Goal: Information Seeking & Learning: Check status

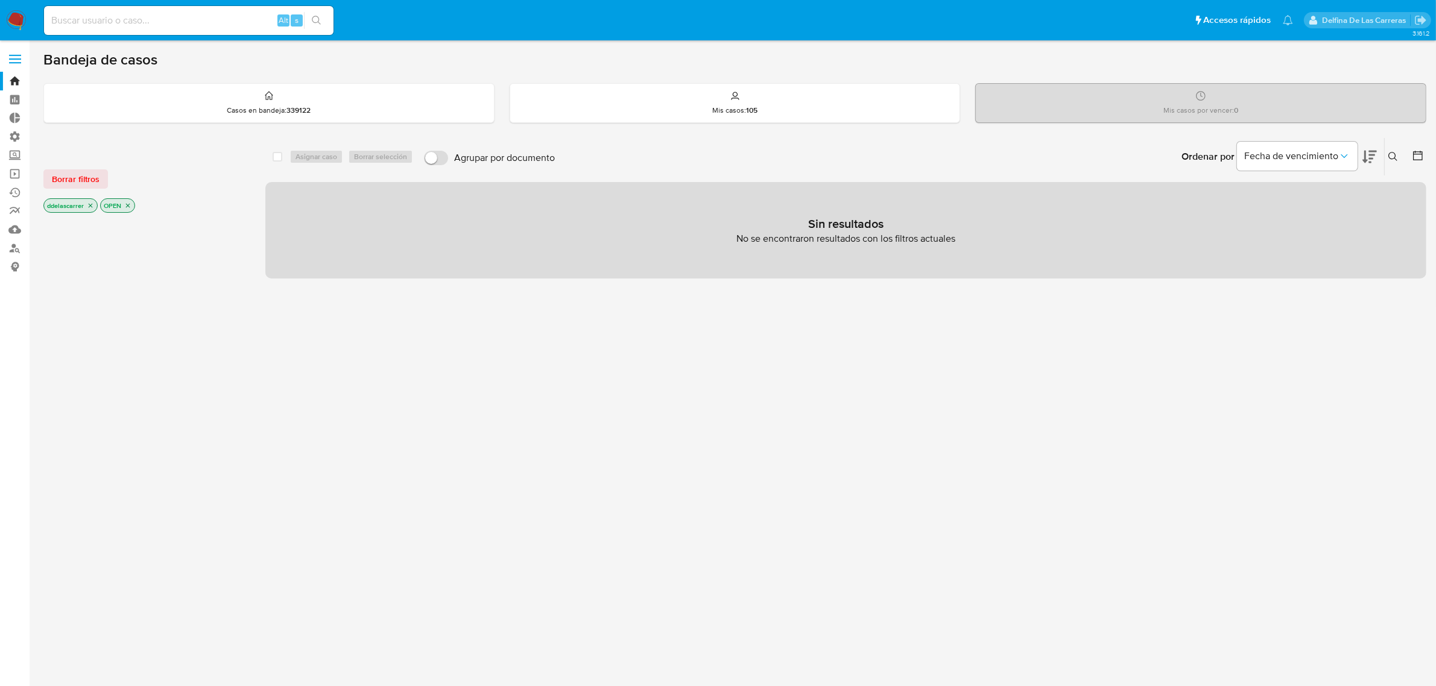
click at [225, 25] on input at bounding box center [189, 21] width 290 height 16
paste input "593815521"
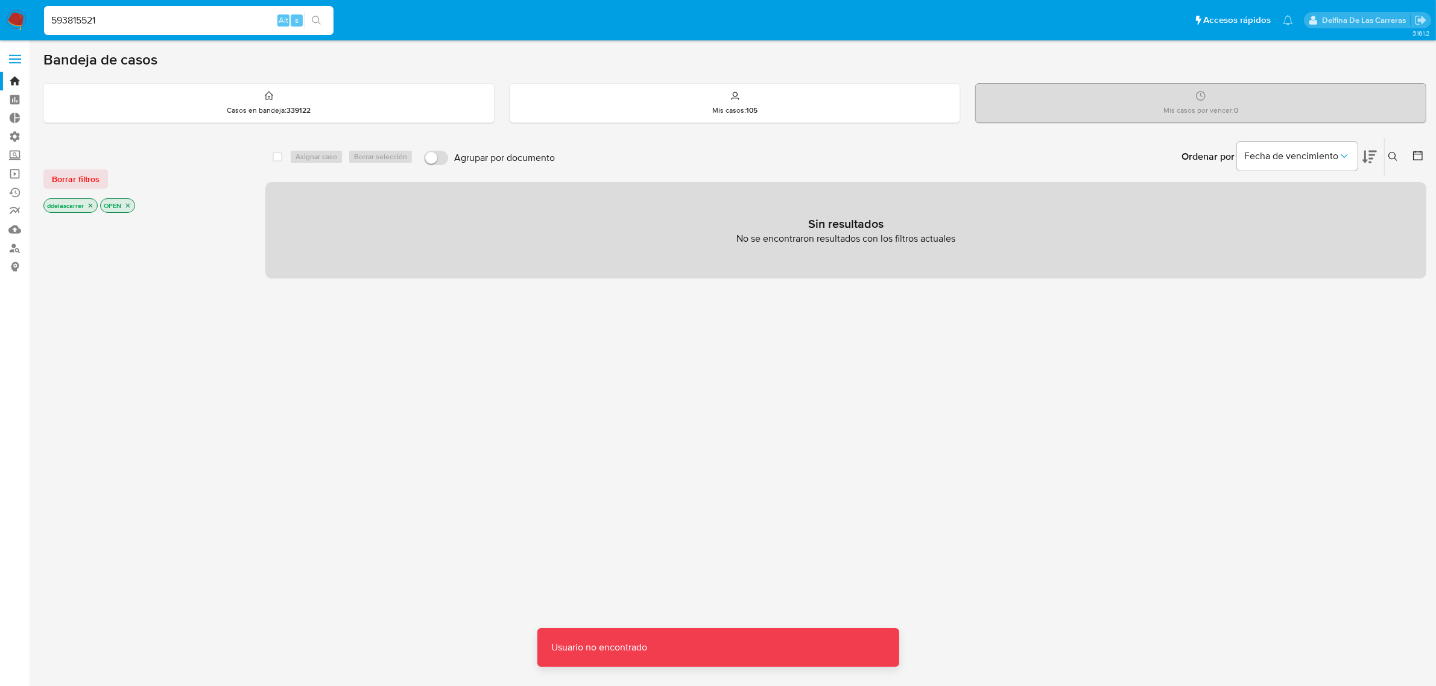
click at [225, 25] on input "593815521" at bounding box center [189, 21] width 290 height 16
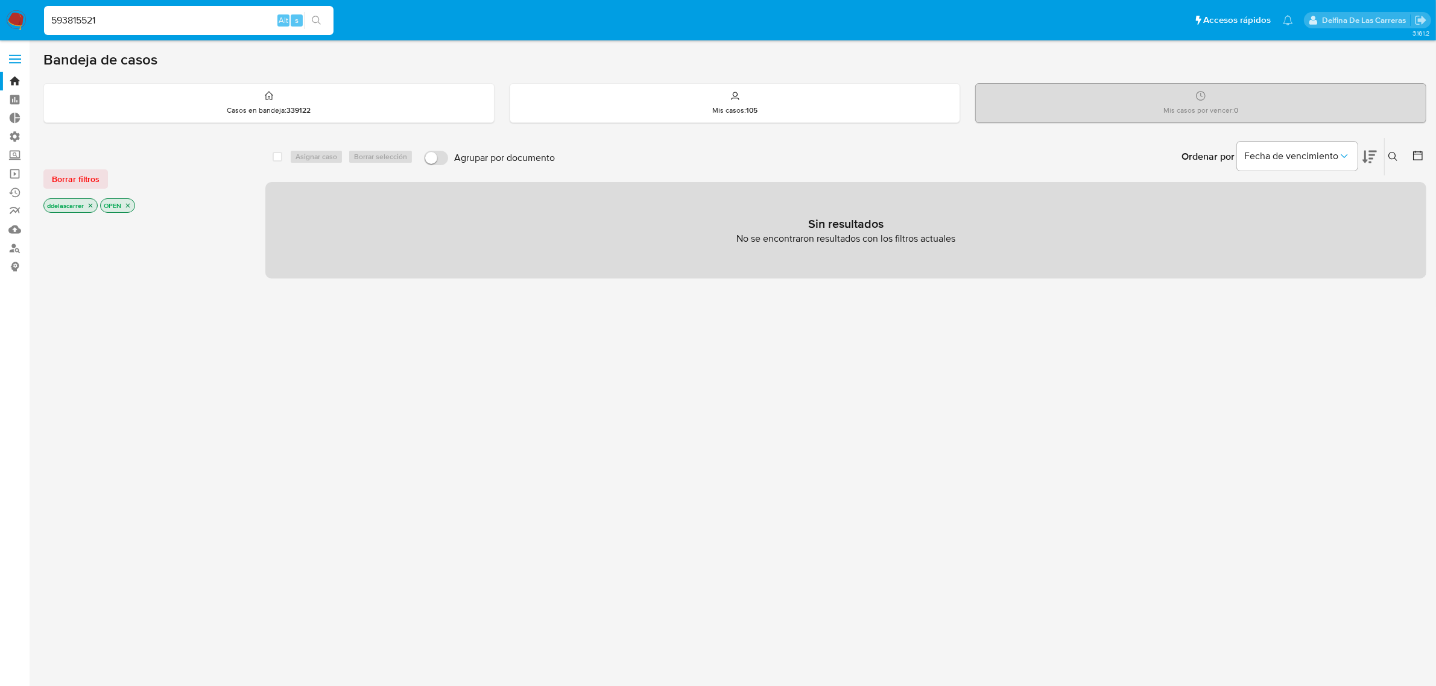
type input "593815521"
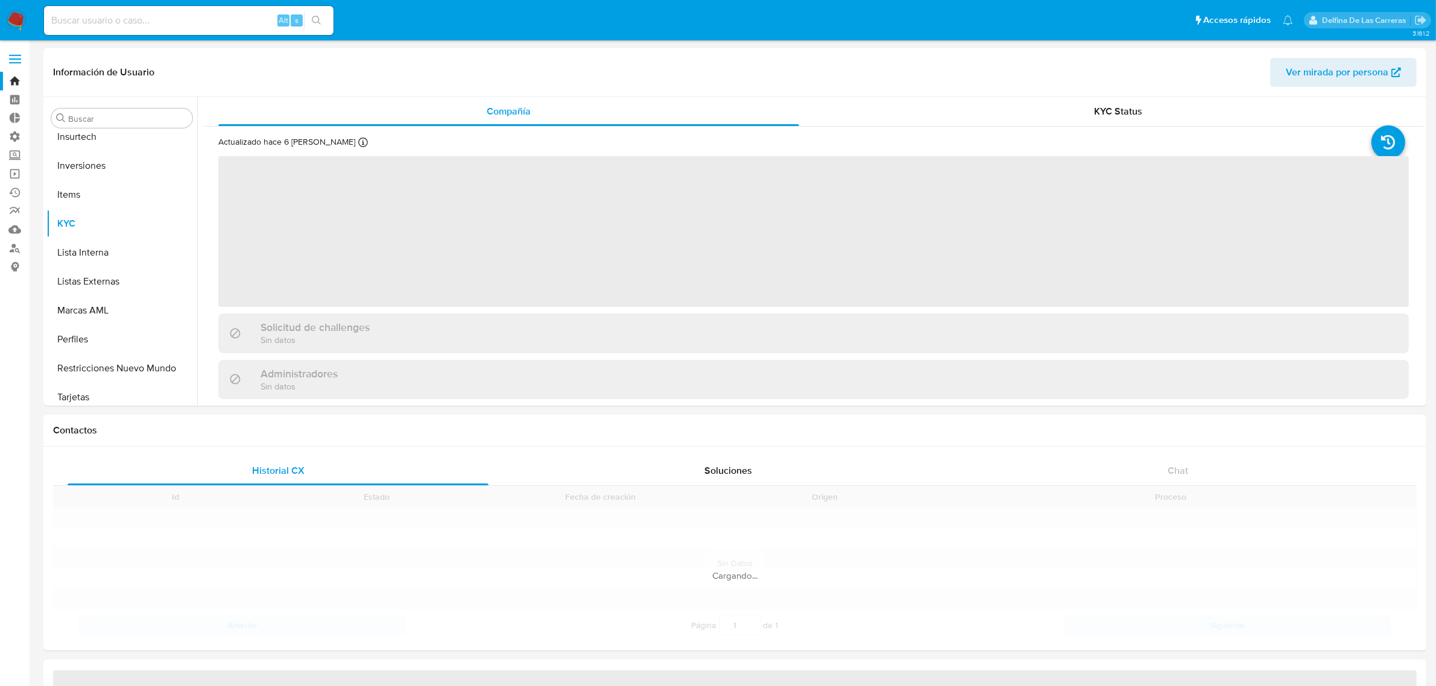
scroll to position [625, 0]
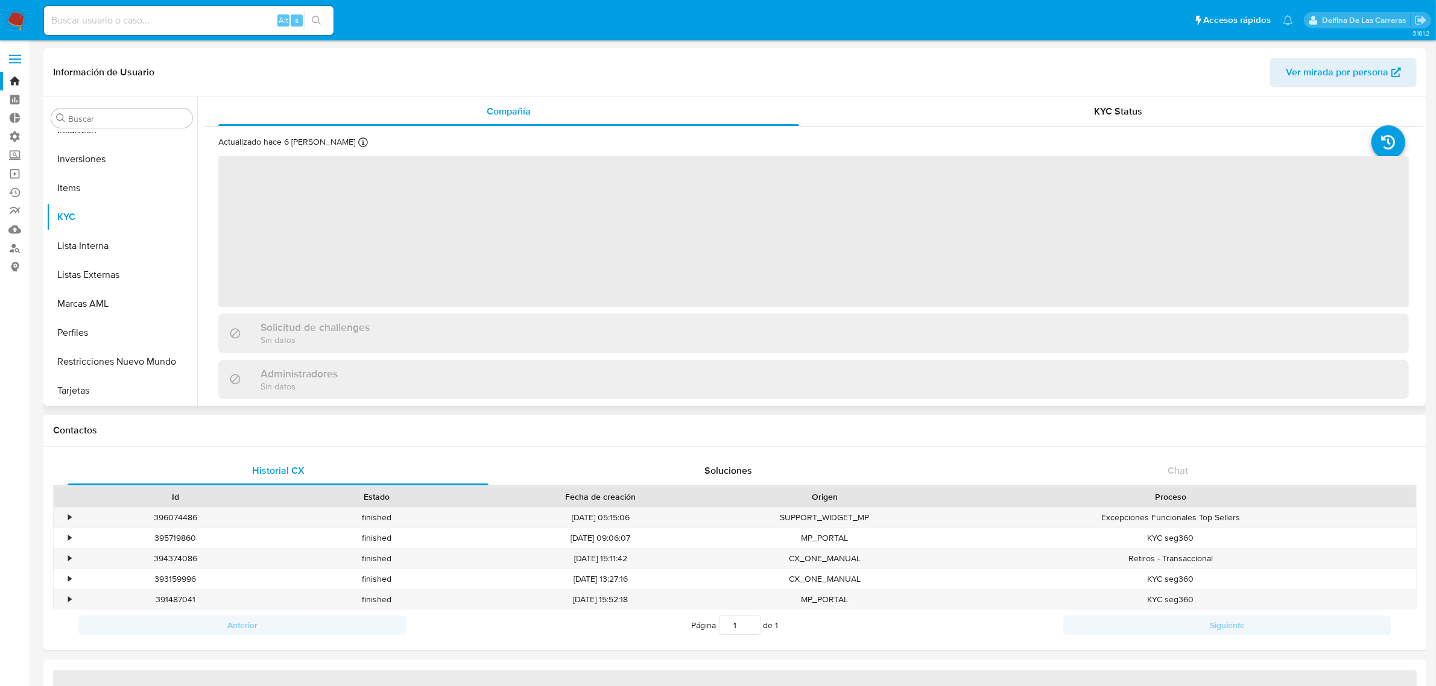
select select "10"
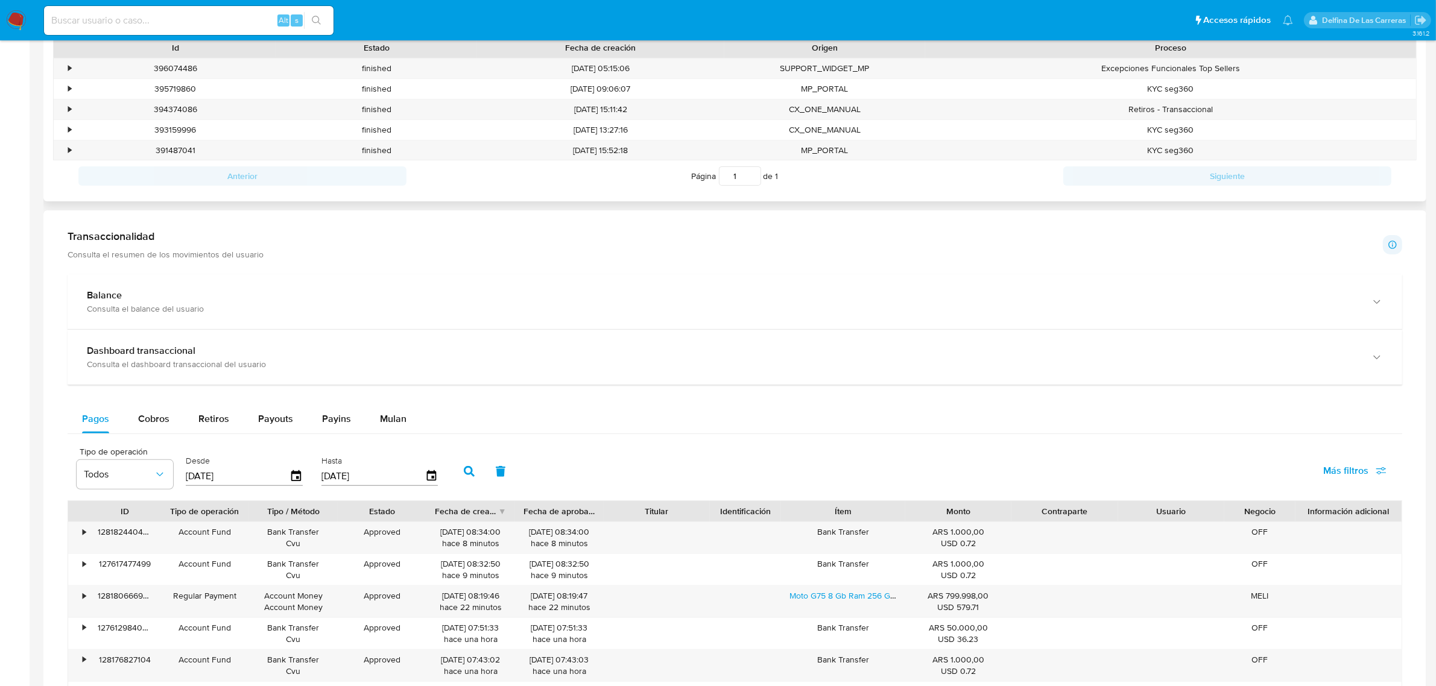
scroll to position [452, 0]
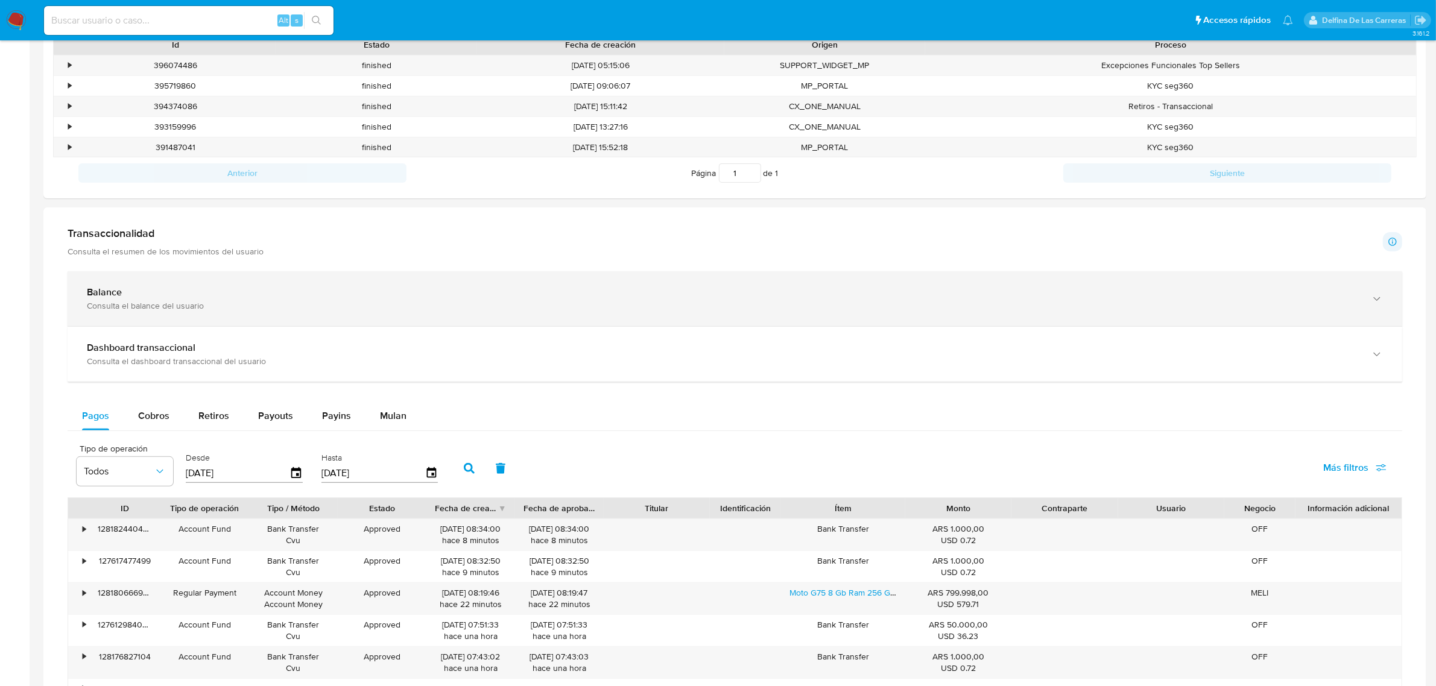
click at [131, 297] on div "Balance" at bounding box center [723, 293] width 1272 height 12
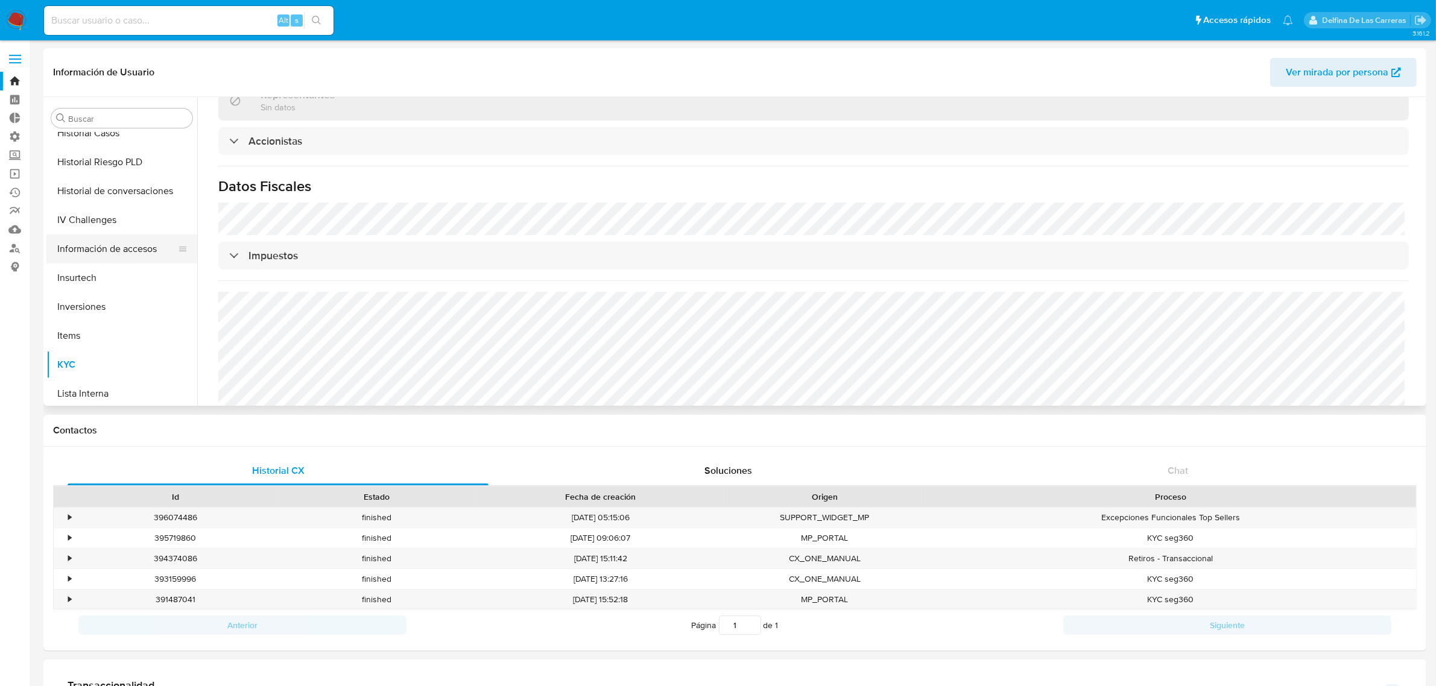
scroll to position [474, 0]
click at [94, 139] on button "Historial Casos" at bounding box center [116, 136] width 141 height 29
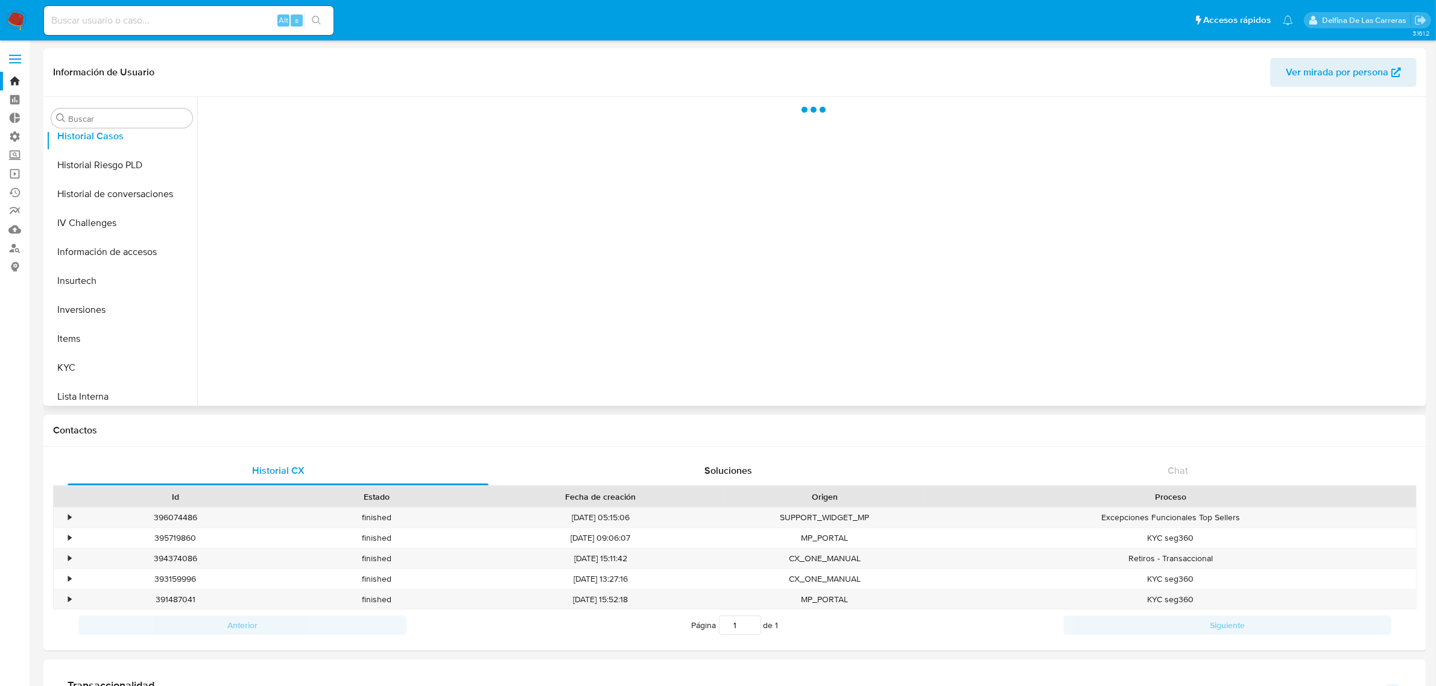
scroll to position [0, 0]
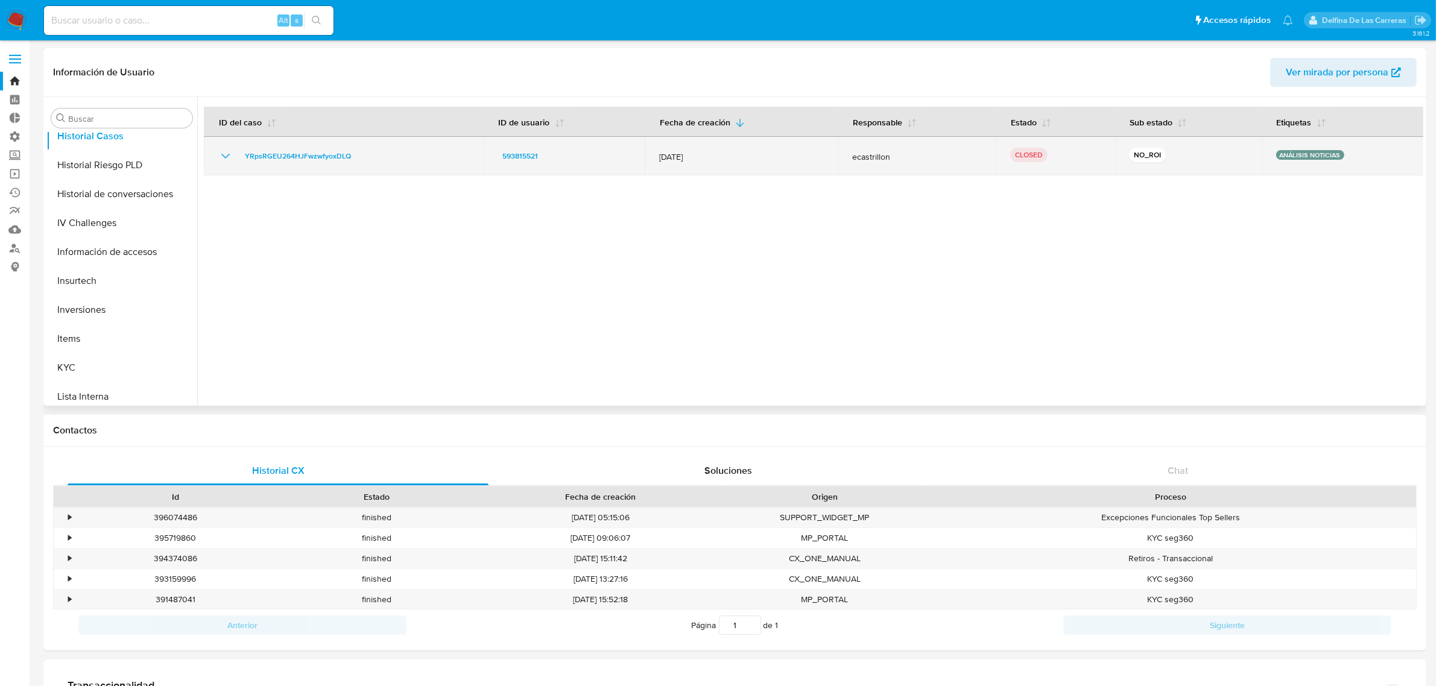
click at [225, 153] on icon "Mostrar/Ocultar" at bounding box center [225, 156] width 14 height 14
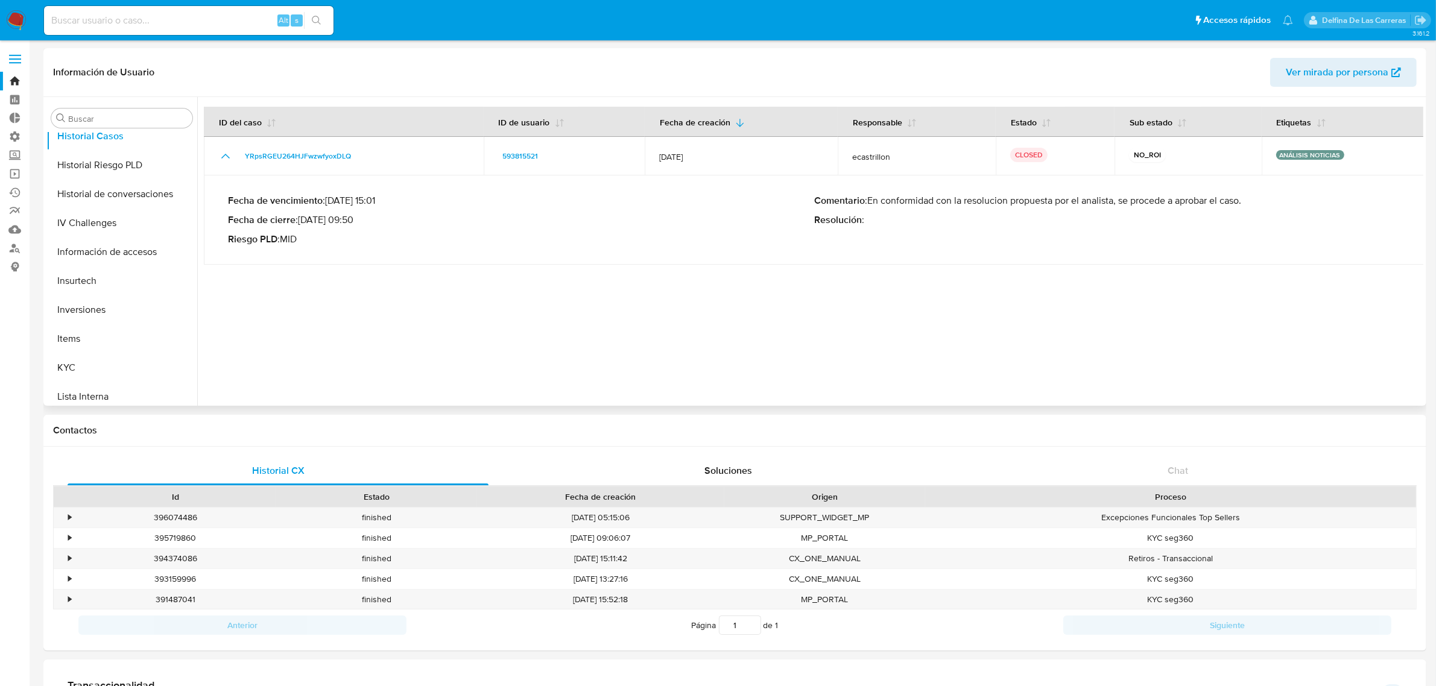
drag, startPoint x: 867, startPoint y: 193, endPoint x: 1297, endPoint y: 195, distance: 430.1
click at [1297, 195] on div "Fecha de vencimiento : 21/10/2025 15:01 Fecha de cierre : 28/07/2025 09:50 Ries…" at bounding box center [814, 220] width 1173 height 70
click at [593, 263] on td "Fecha de vencimiento : 21/10/2025 15:01 Fecha de cierre : 28/07/2025 09:50 Ries…" at bounding box center [814, 220] width 1221 height 89
click at [88, 373] on button "KYC" at bounding box center [116, 367] width 141 height 29
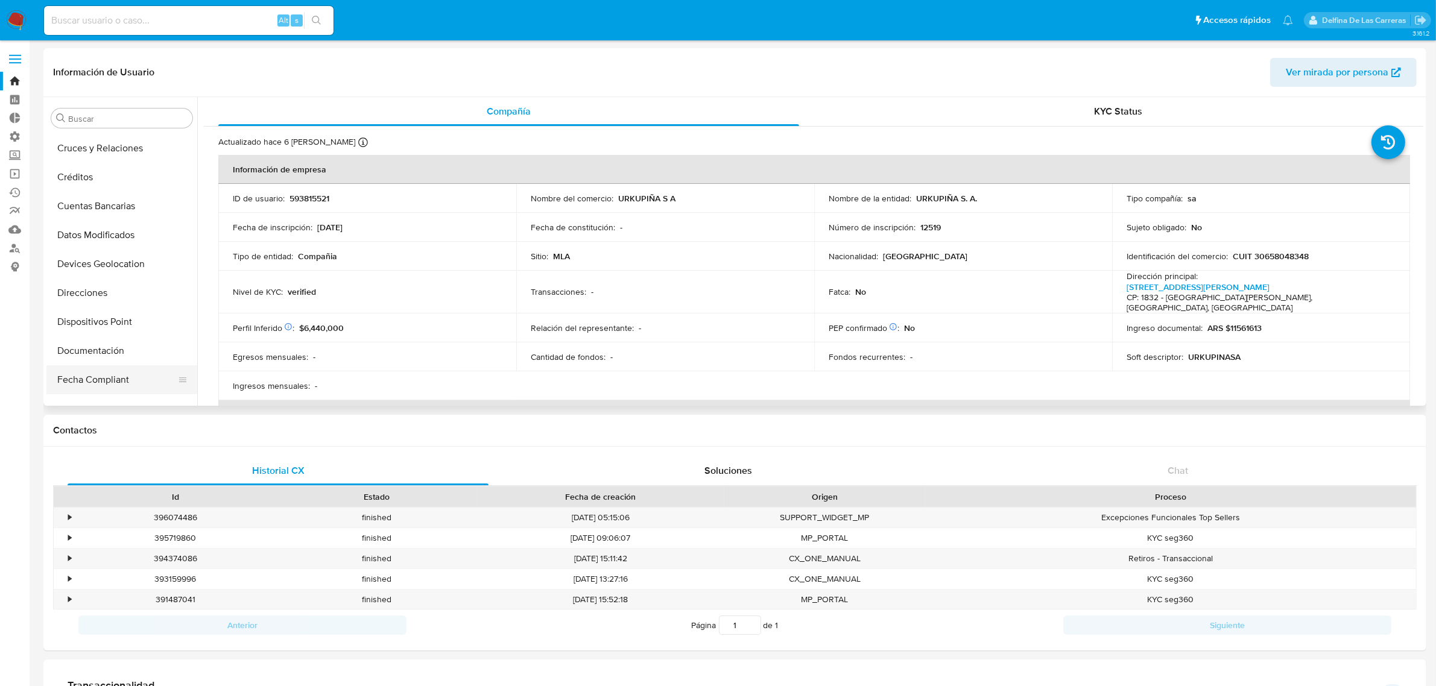
scroll to position [248, 0]
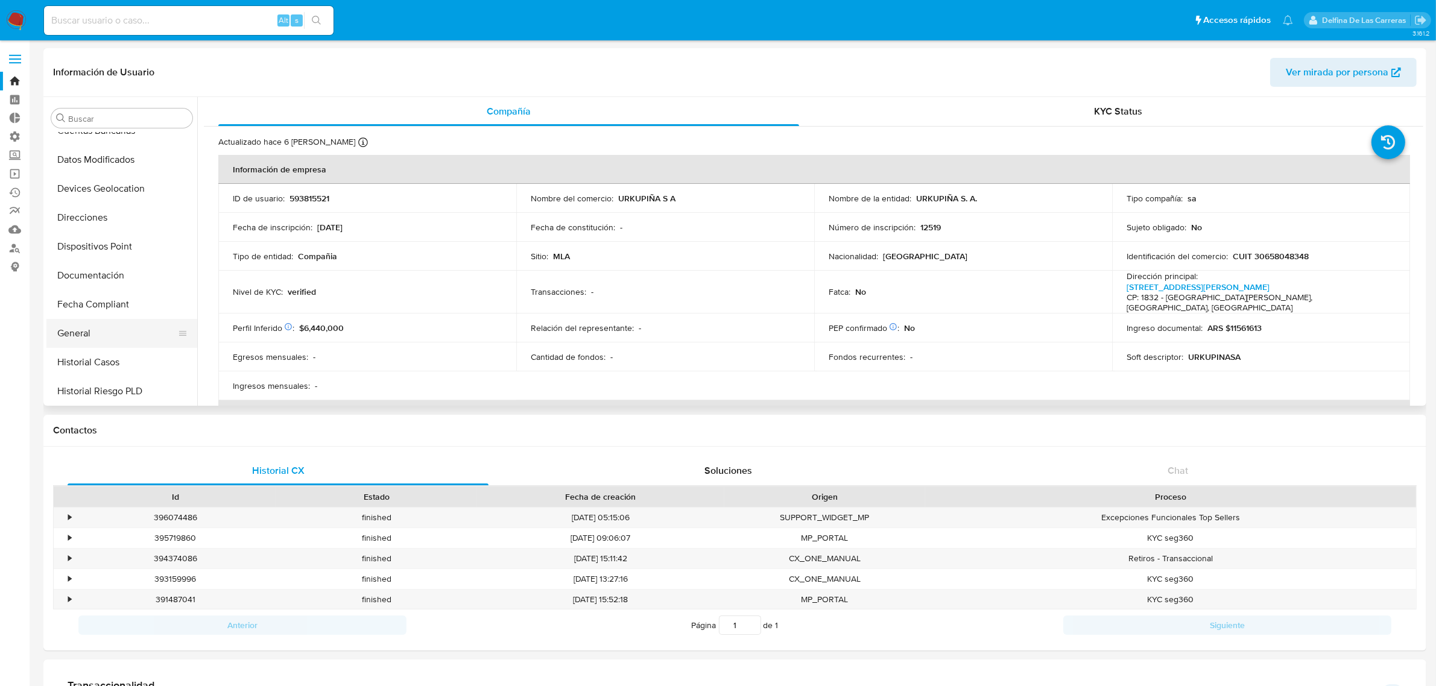
click at [97, 337] on button "General" at bounding box center [116, 333] width 141 height 29
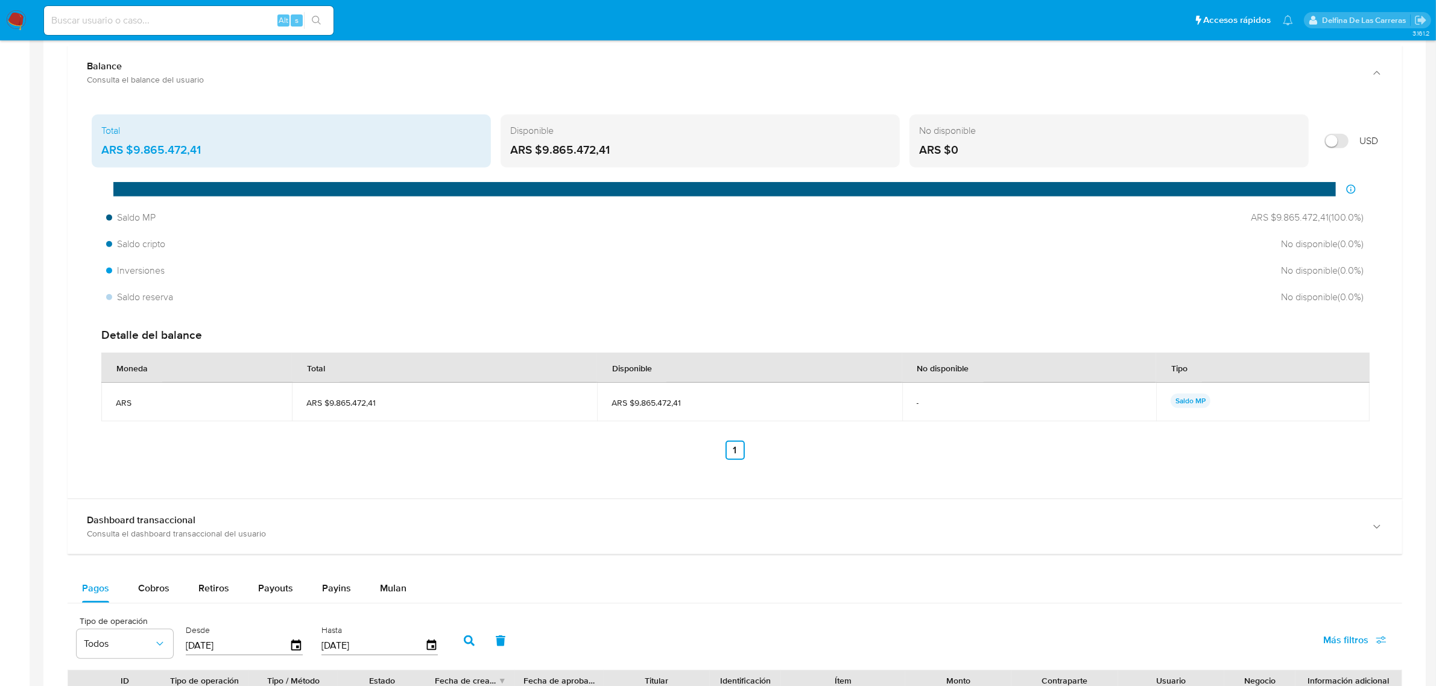
scroll to position [980, 0]
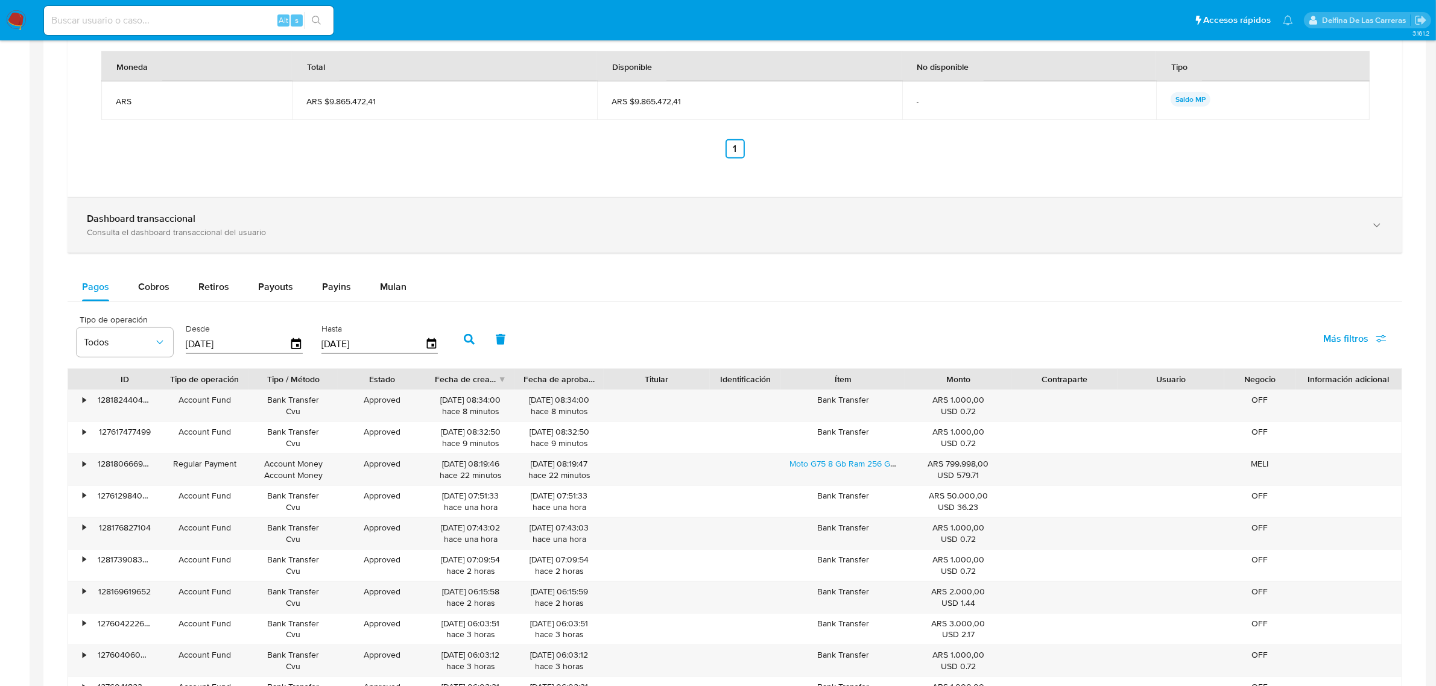
click at [352, 226] on div "Dashboard transaccional Consulta el dashboard transaccional del usuario" at bounding box center [723, 225] width 1272 height 25
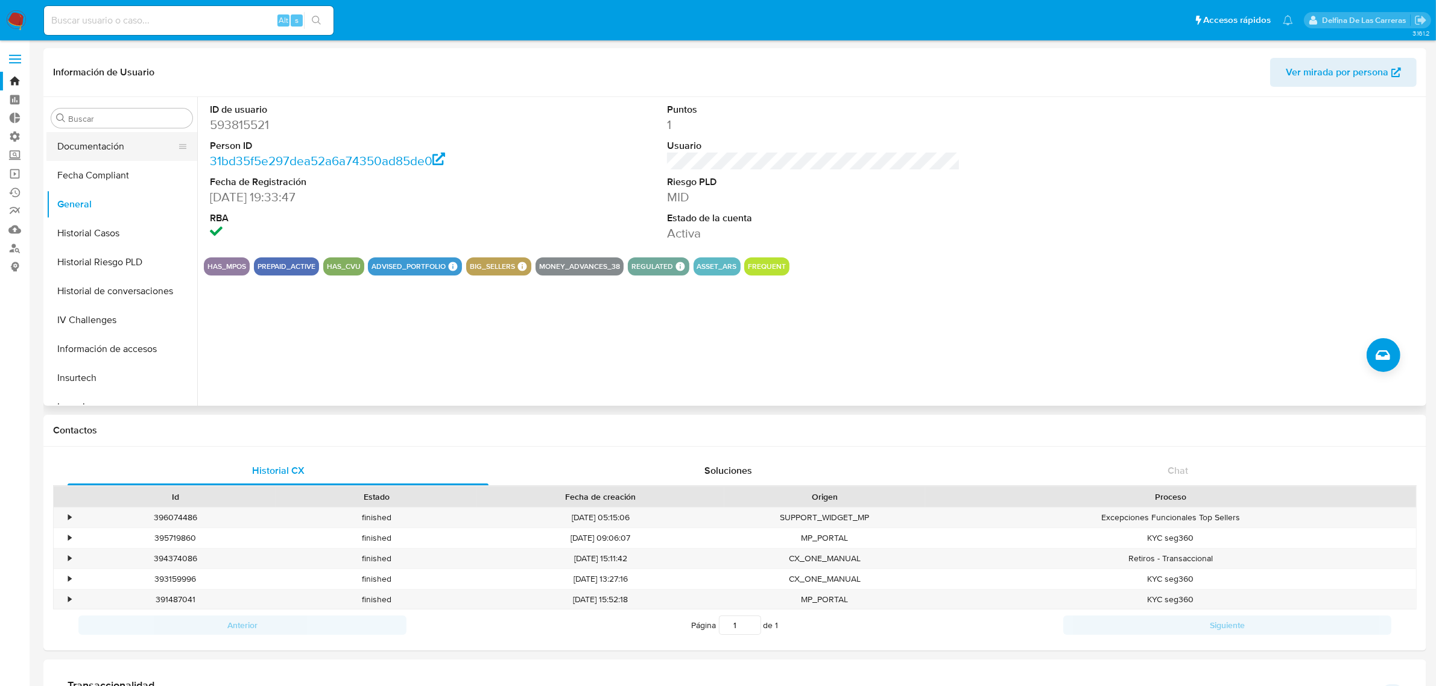
scroll to position [528, 0]
click at [92, 317] on button "KYC" at bounding box center [116, 314] width 141 height 29
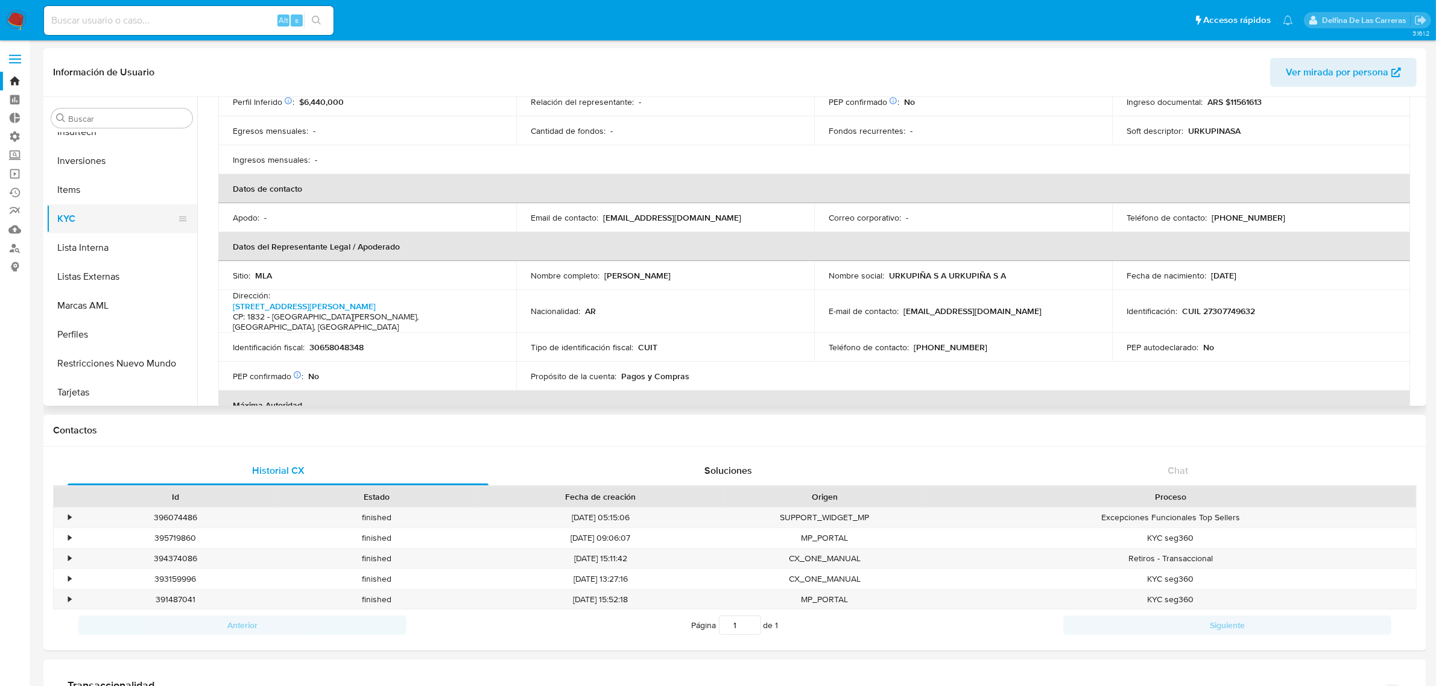
scroll to position [625, 0]
click at [88, 258] on button "Lista Interna" at bounding box center [116, 246] width 141 height 29
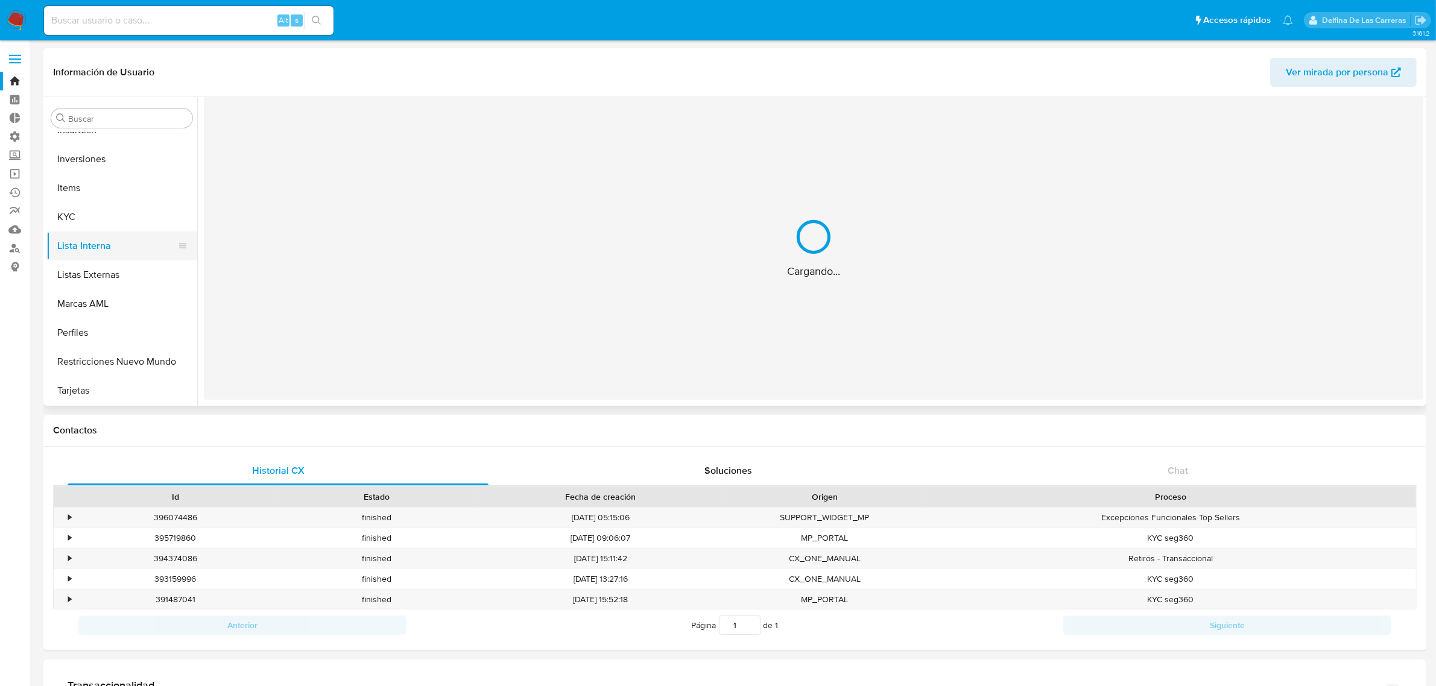
scroll to position [0, 0]
click at [92, 272] on button "Listas Externas" at bounding box center [116, 275] width 141 height 29
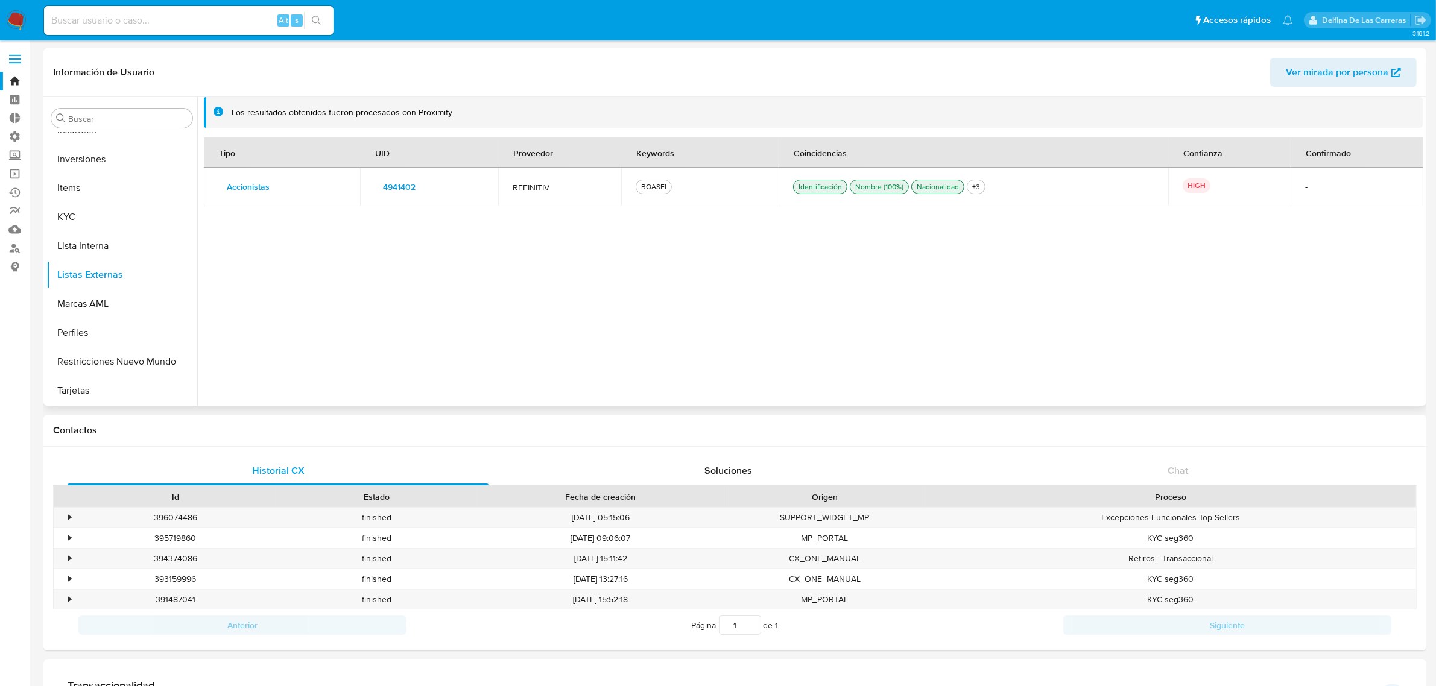
click at [650, 187] on div "BOASFI" at bounding box center [654, 187] width 30 height 11
click at [701, 322] on div "Tipo UID Proveedor Keywords Coincidencias Confianza Confirmado Accionistas Deta…" at bounding box center [814, 265] width 1220 height 255
click at [101, 358] on button "Restricciones Nuevo Mundo" at bounding box center [116, 361] width 141 height 29
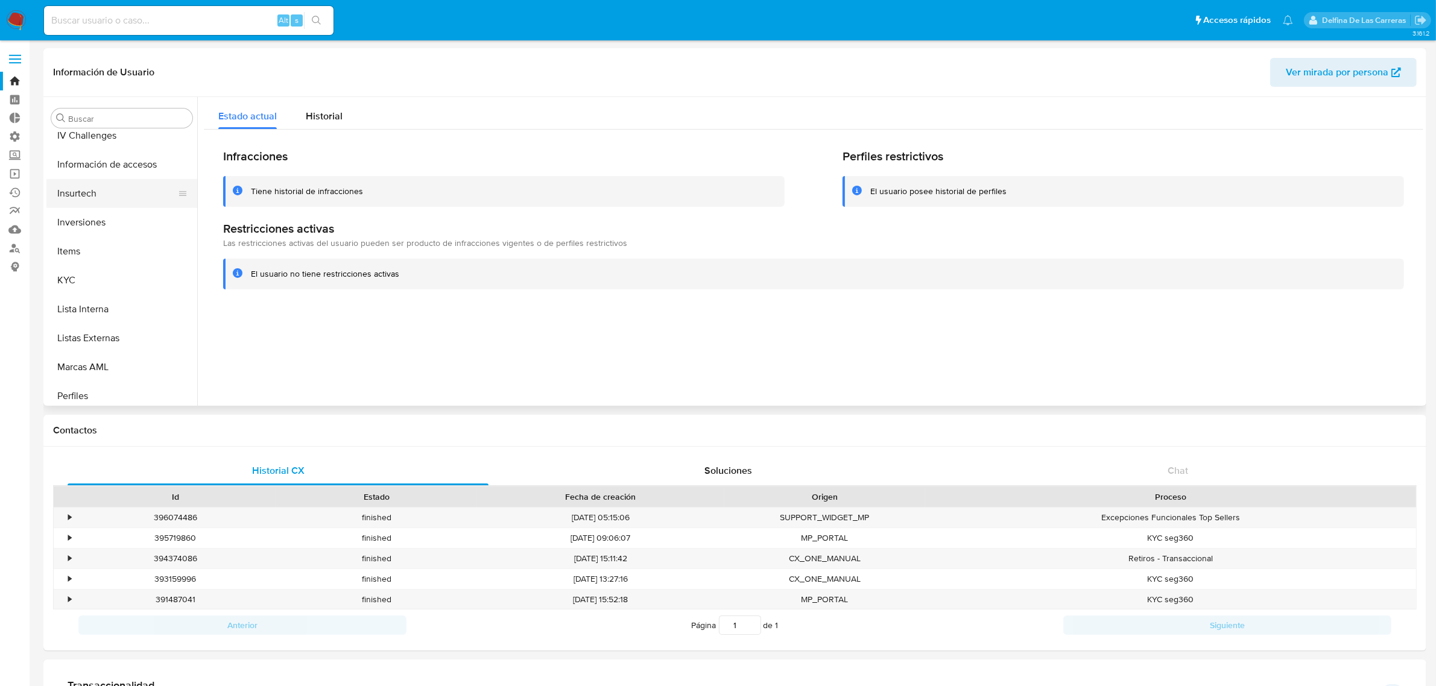
scroll to position [474, 0]
click at [86, 363] on button "KYC" at bounding box center [116, 367] width 141 height 29
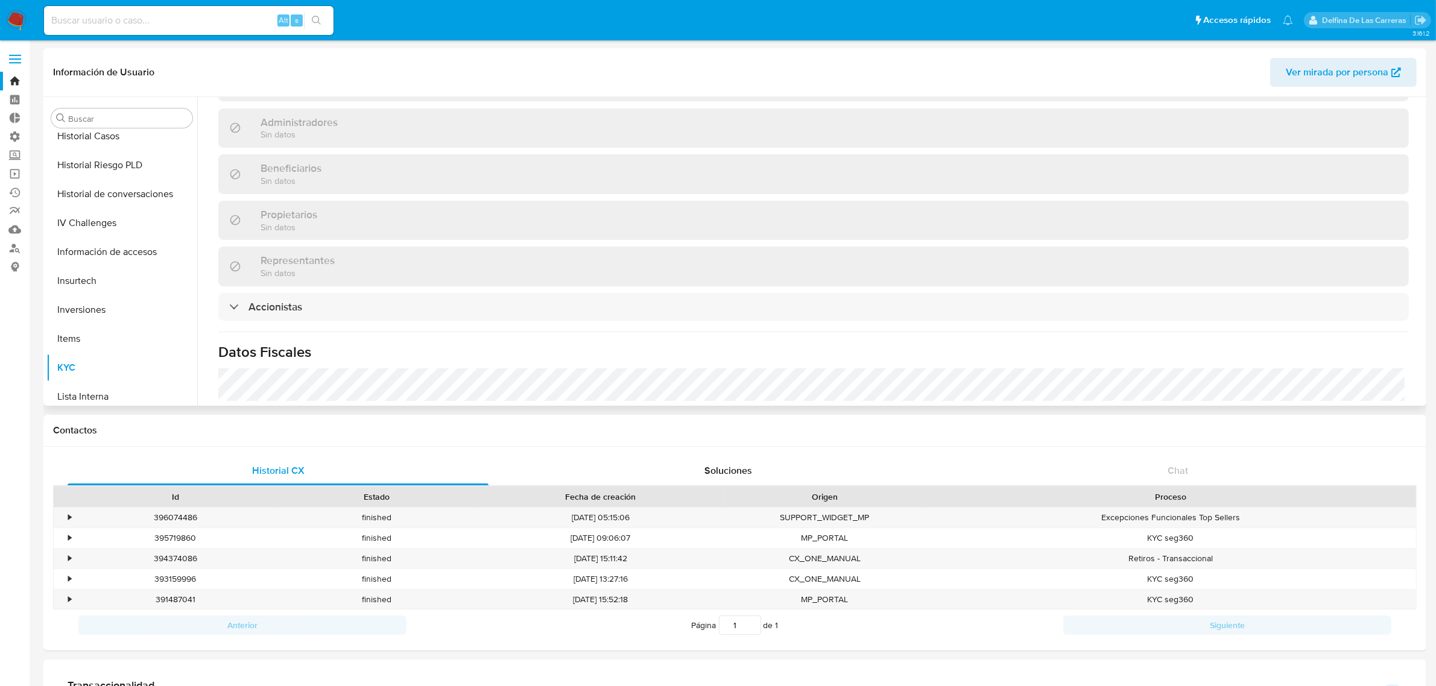
scroll to position [754, 0]
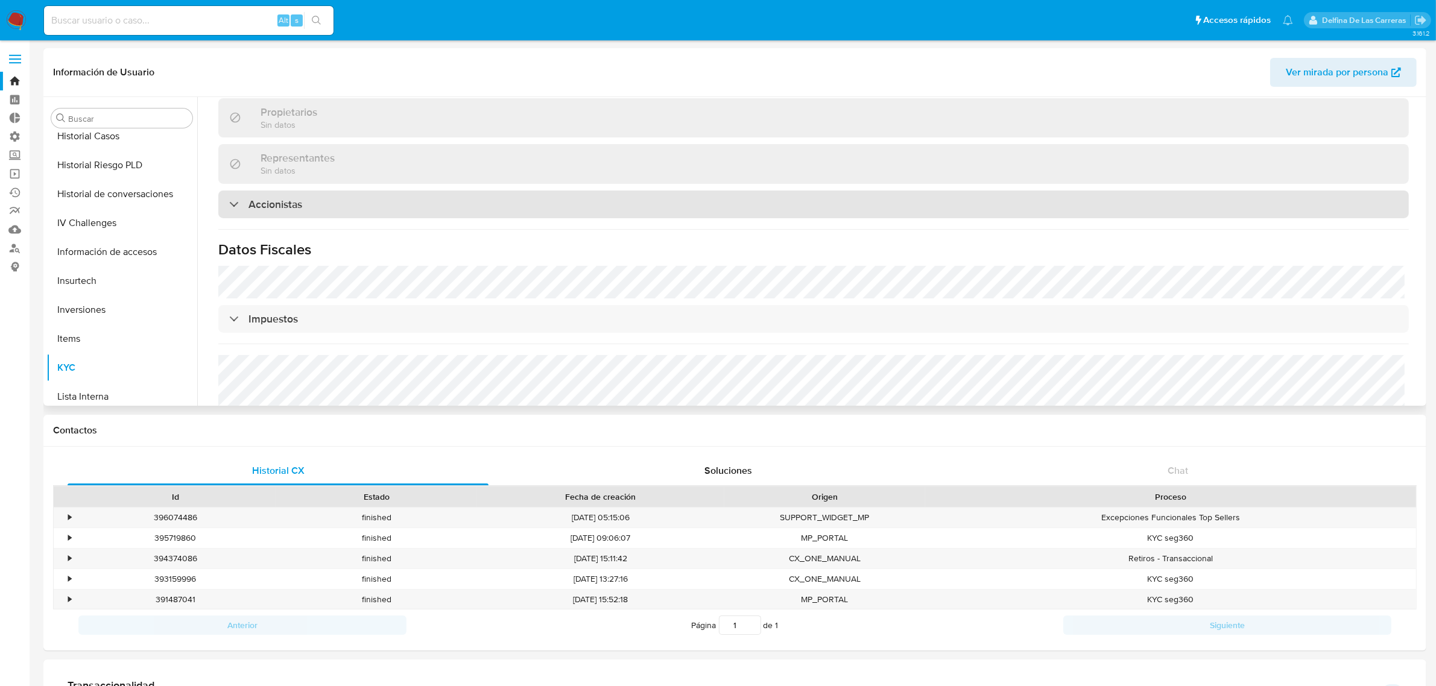
click at [338, 191] on div "Accionistas" at bounding box center [813, 205] width 1191 height 28
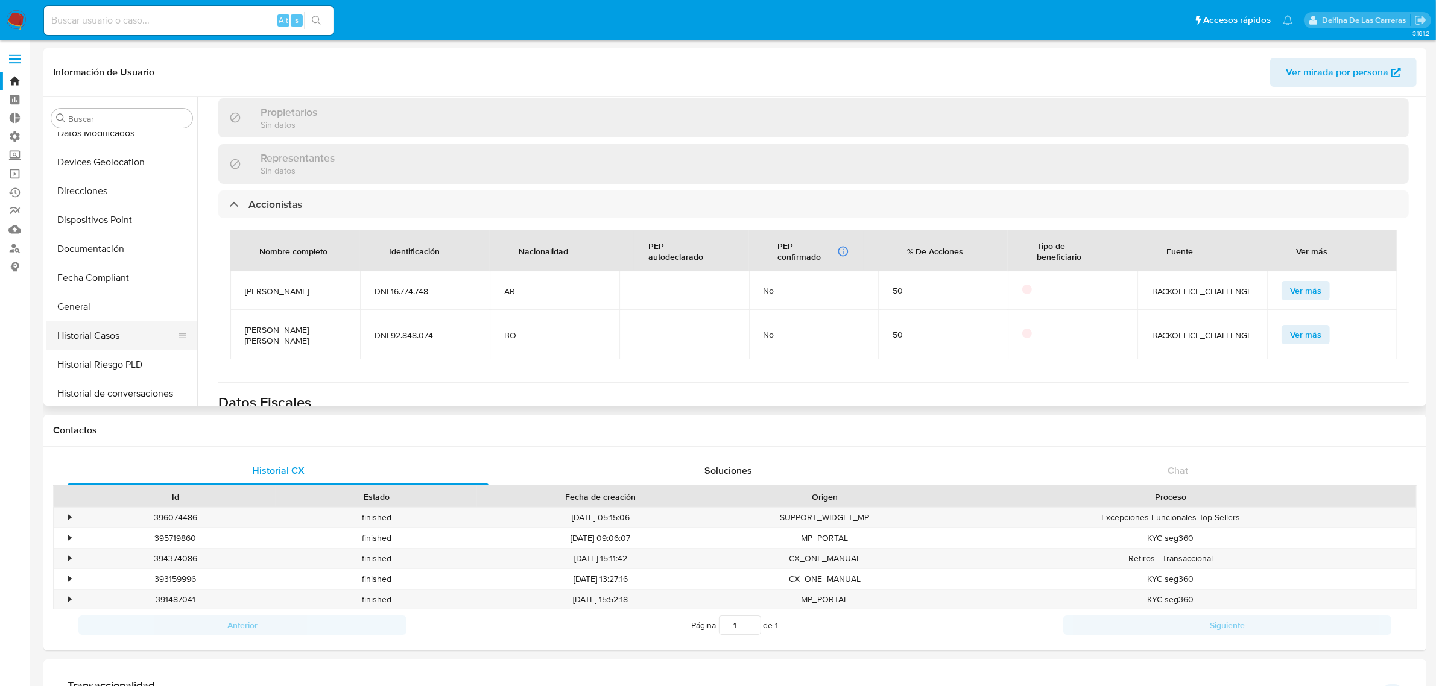
scroll to position [248, 0]
click at [91, 355] on button "Historial Casos" at bounding box center [116, 362] width 141 height 29
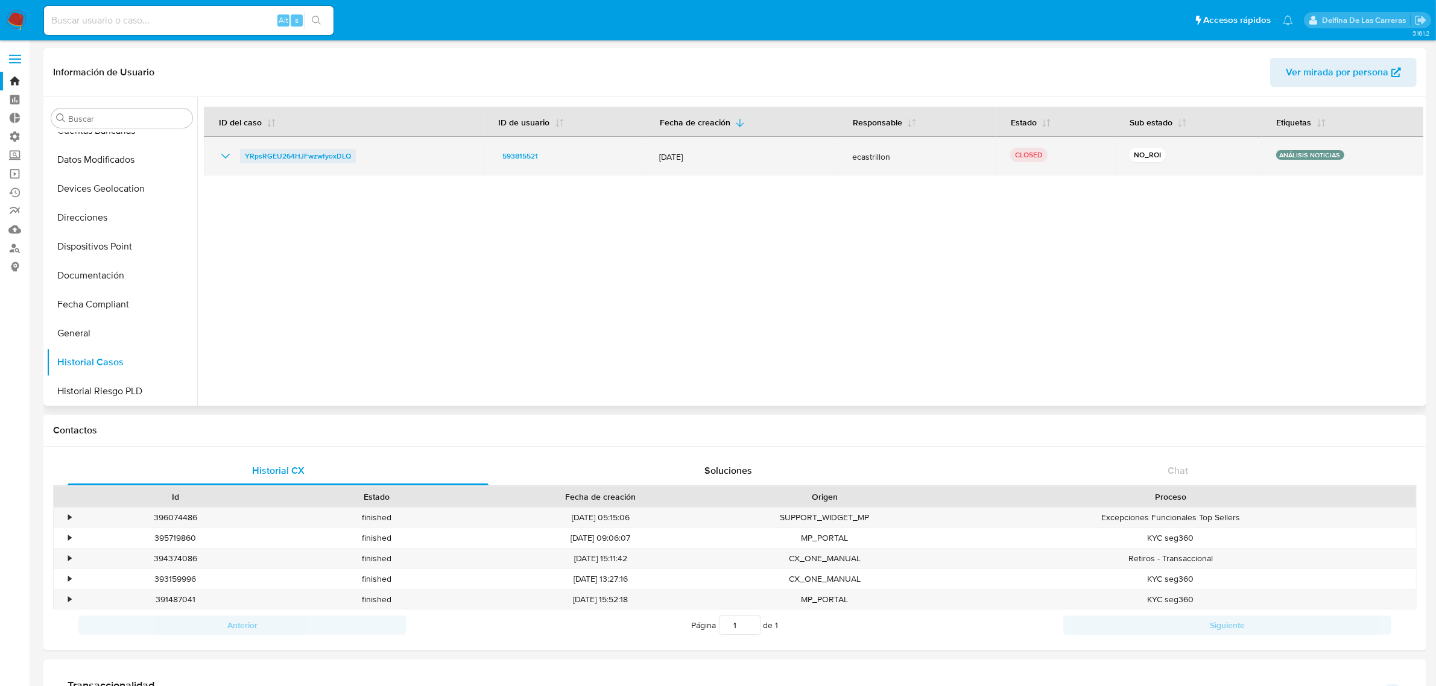
click at [282, 157] on span "YRpsRGEU264HJFwzwfyoxDLQ" at bounding box center [298, 156] width 106 height 14
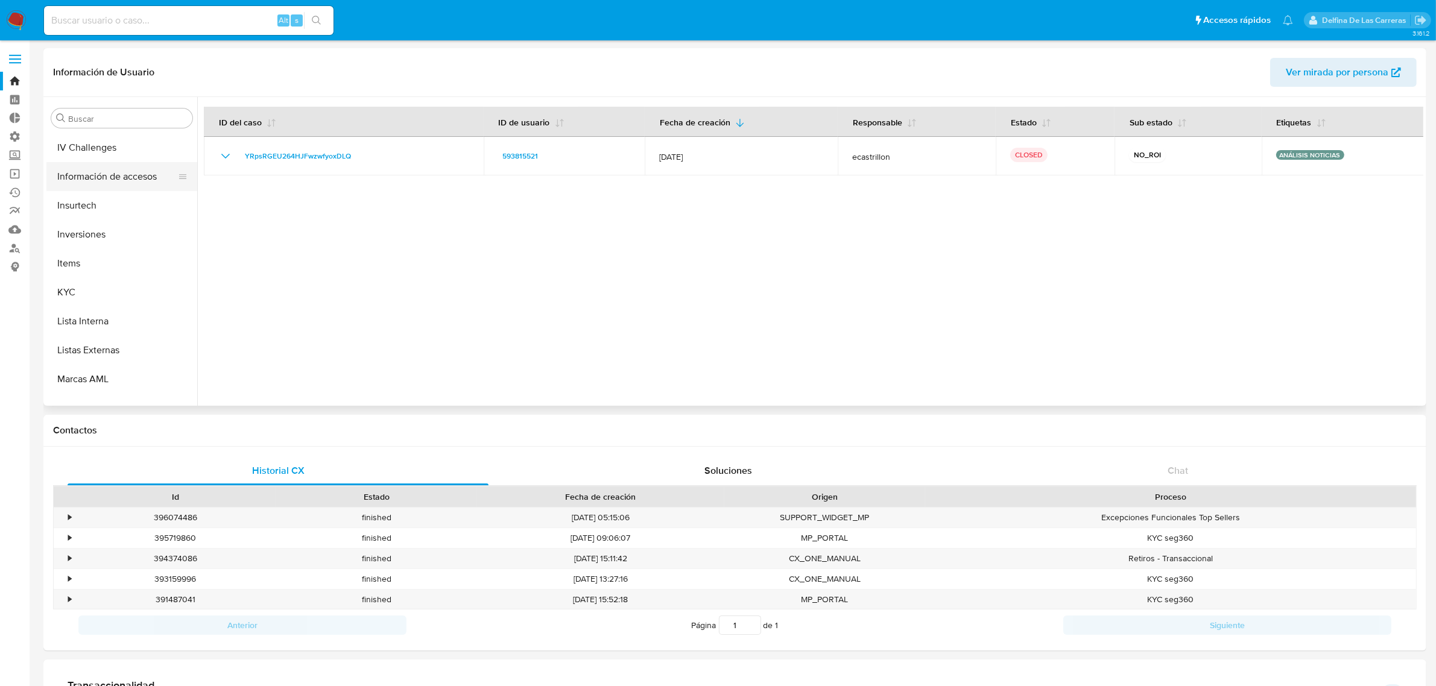
scroll to position [625, 0]
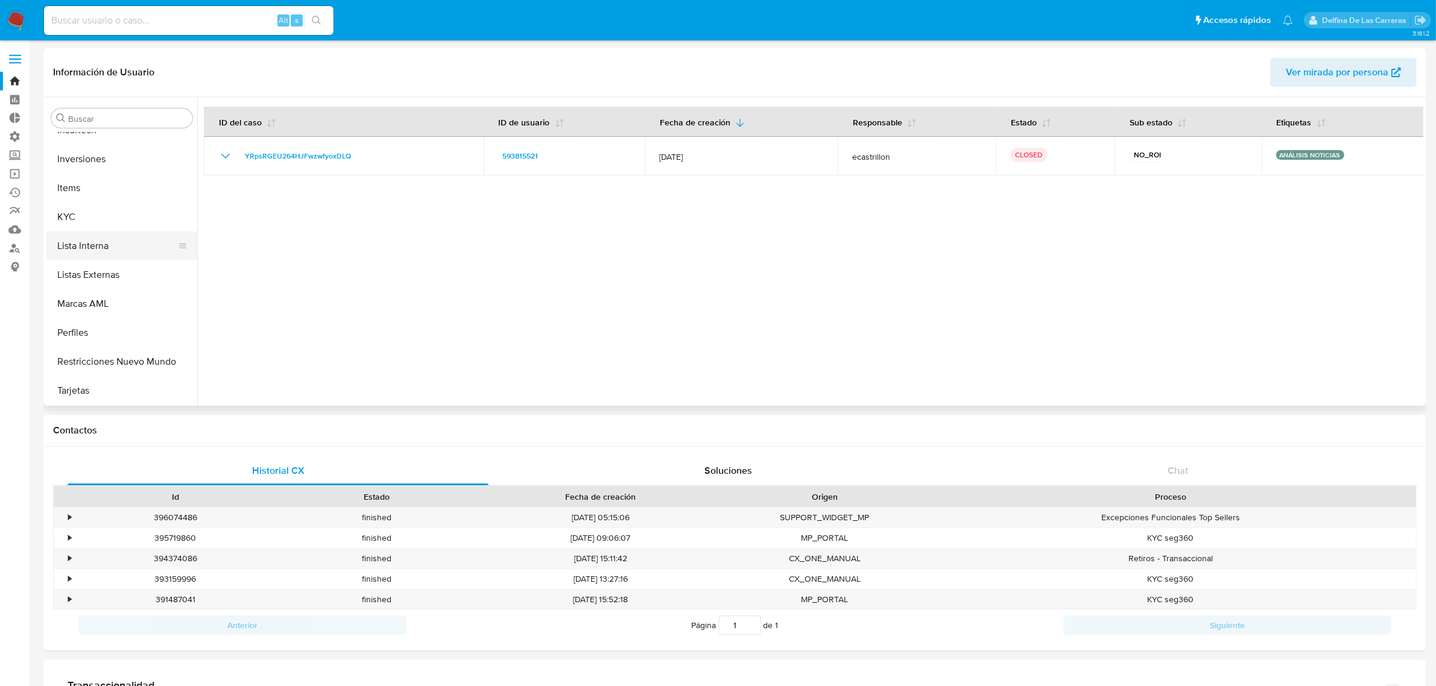
click at [69, 233] on button "Lista Interna" at bounding box center [116, 246] width 141 height 29
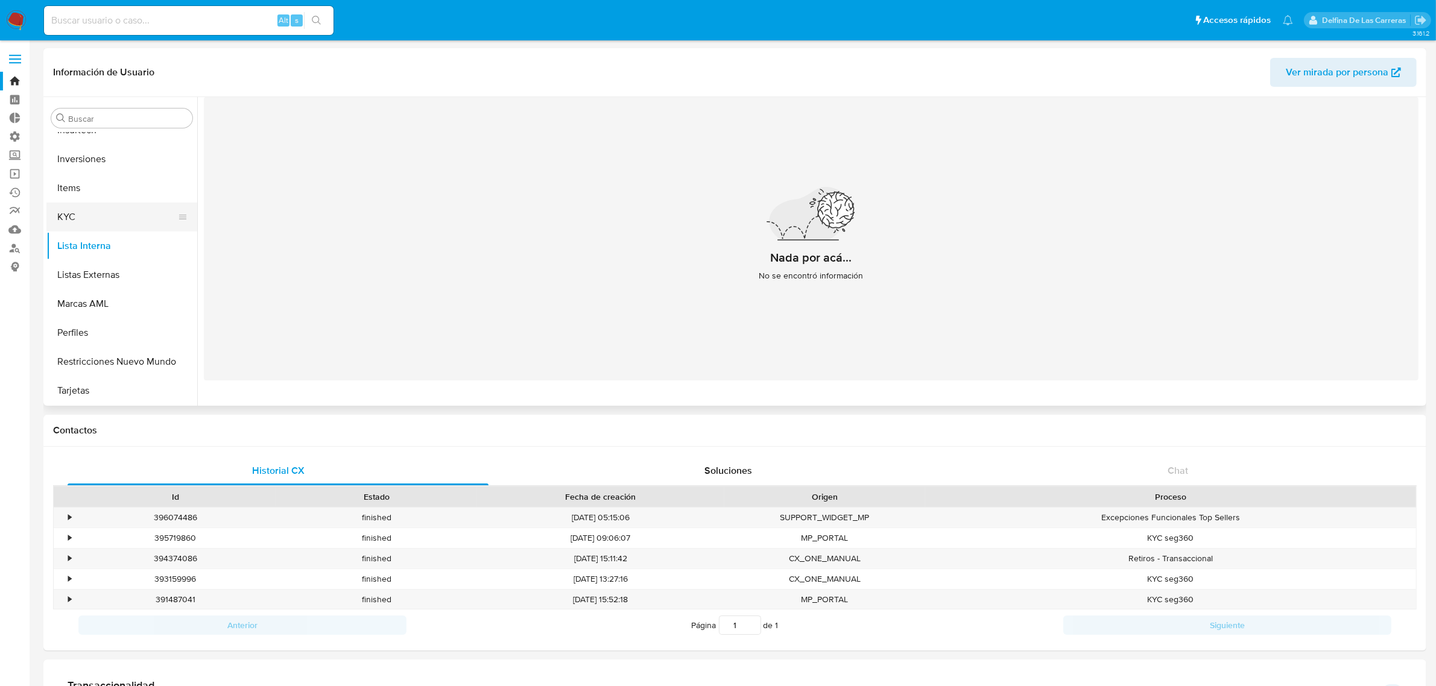
click at [66, 217] on button "KYC" at bounding box center [116, 217] width 141 height 29
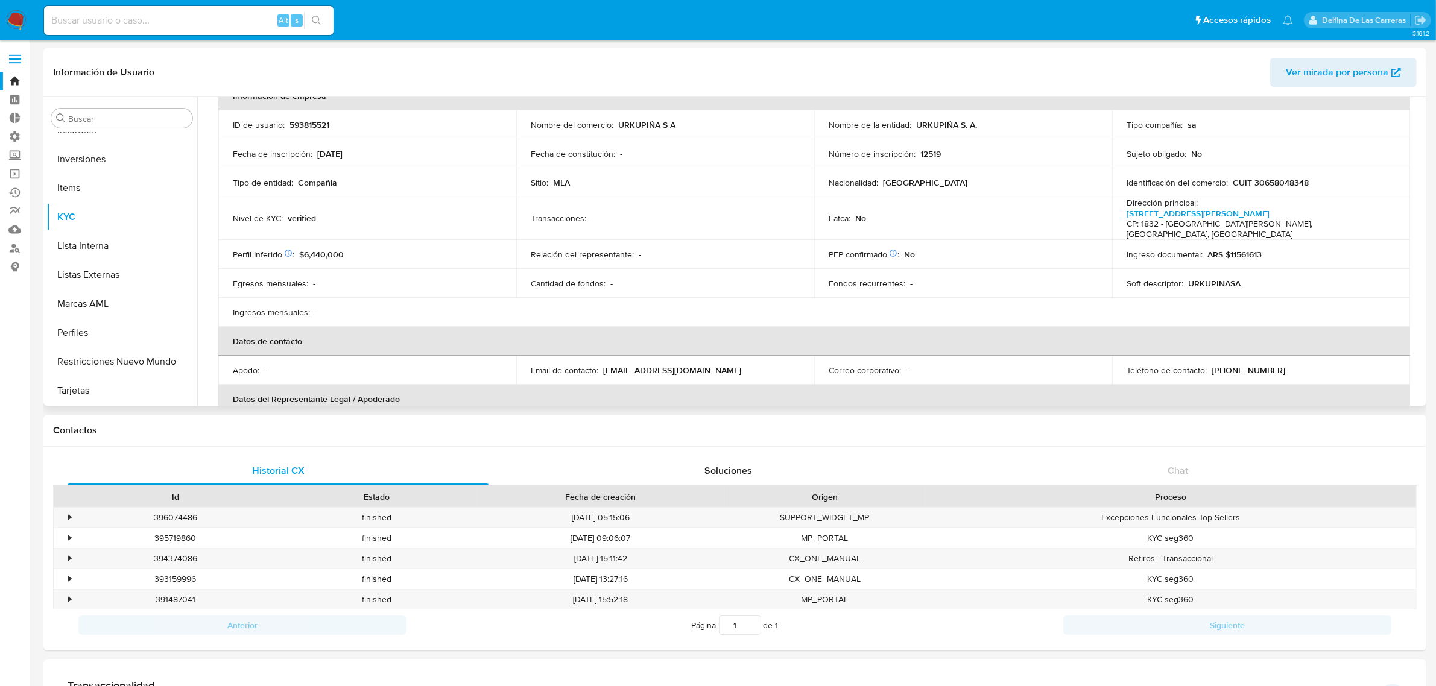
scroll to position [0, 0]
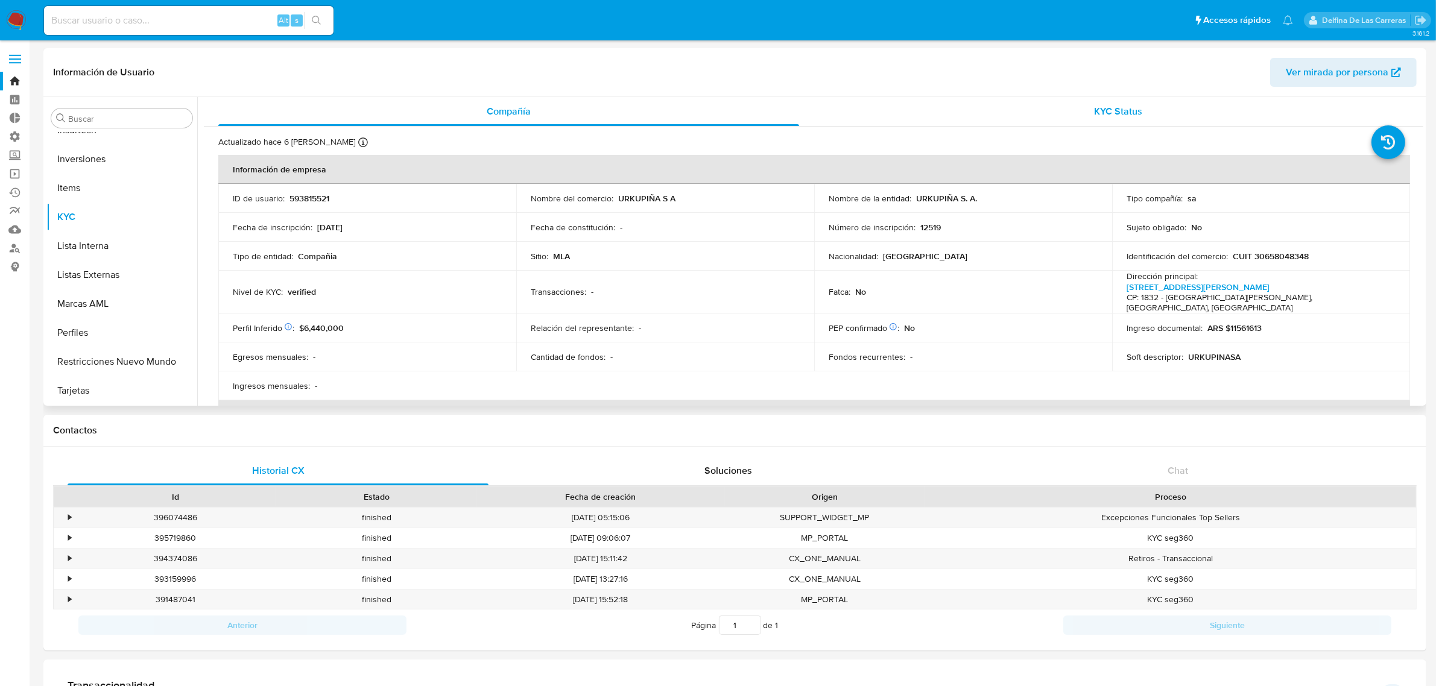
click at [1097, 107] on span "KYC Status" at bounding box center [1119, 111] width 48 height 14
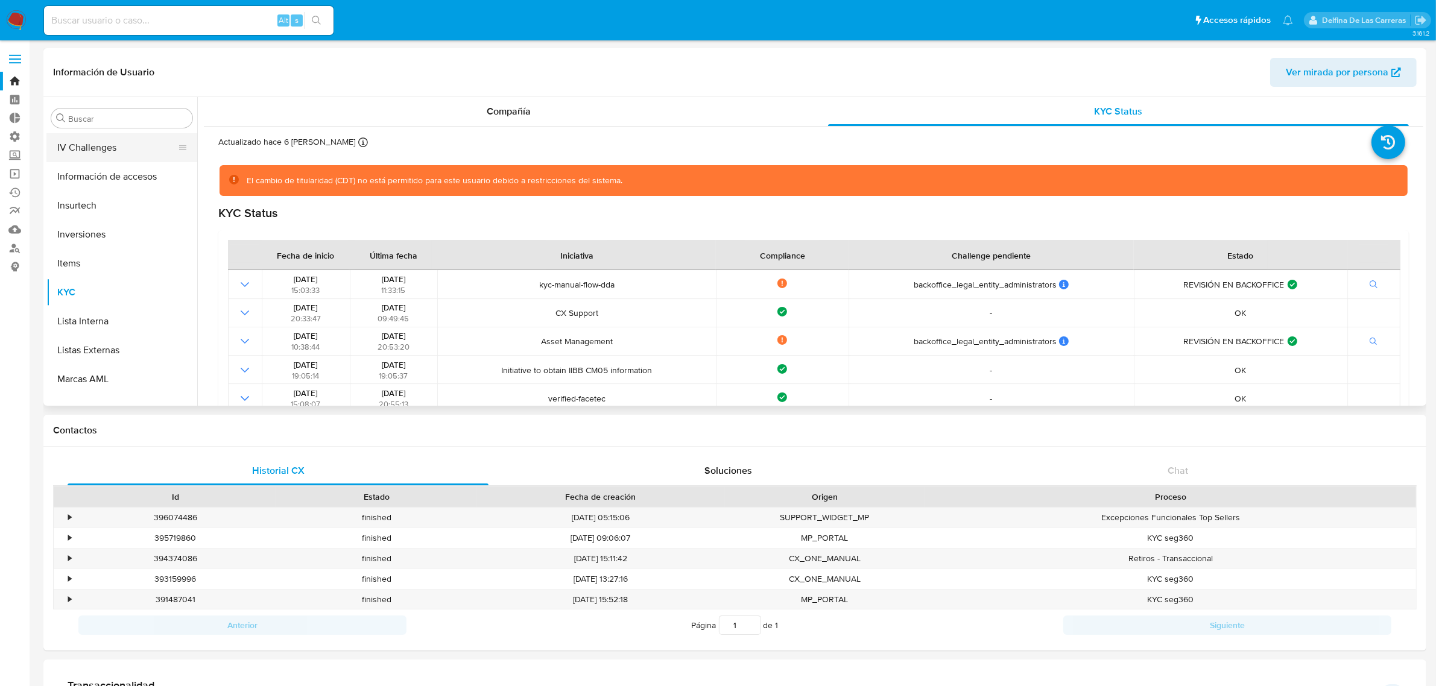
scroll to position [474, 0]
click at [109, 141] on button "Historial Casos" at bounding box center [116, 136] width 141 height 29
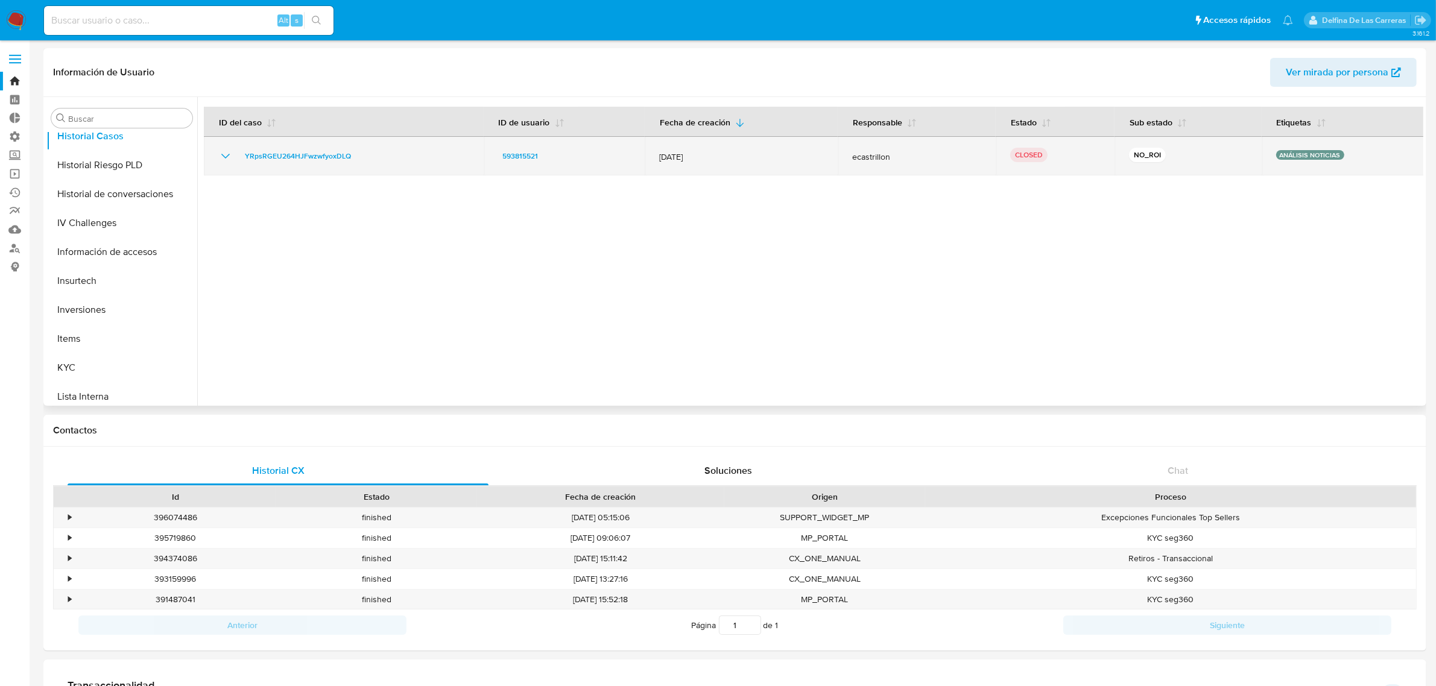
click at [221, 157] on icon "Mostrar/Ocultar" at bounding box center [225, 156] width 14 height 14
drag, startPoint x: 1368, startPoint y: 162, endPoint x: 1217, endPoint y: 143, distance: 151.4
click at [1217, 143] on tr "YRpsRGEU264HJFwzwfyoxDLQ 593815521 23/Jul/2025 ecastrillon CLOSED NO_ROI ANÁLIS…" at bounding box center [814, 156] width 1221 height 39
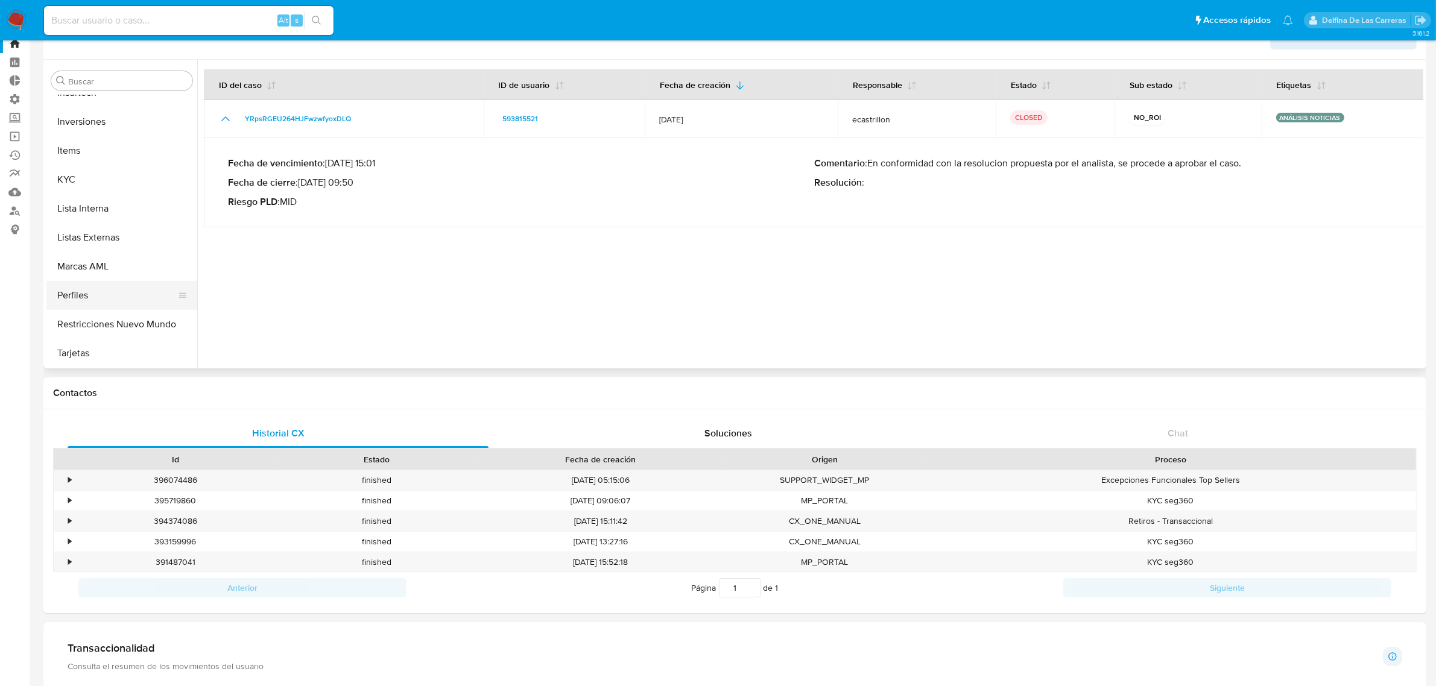
scroll to position [75, 0]
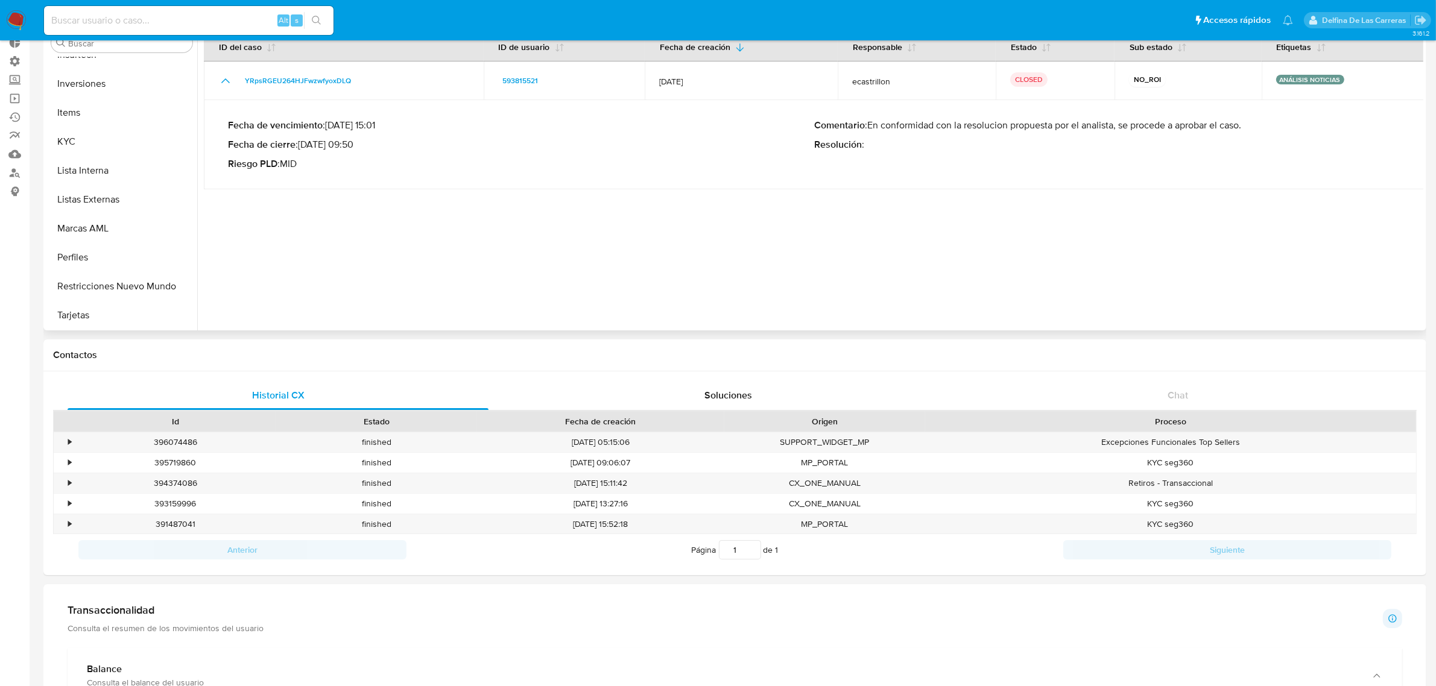
click at [417, 237] on div at bounding box center [810, 176] width 1226 height 309
click at [109, 191] on button "Listas Externas" at bounding box center [116, 199] width 141 height 29
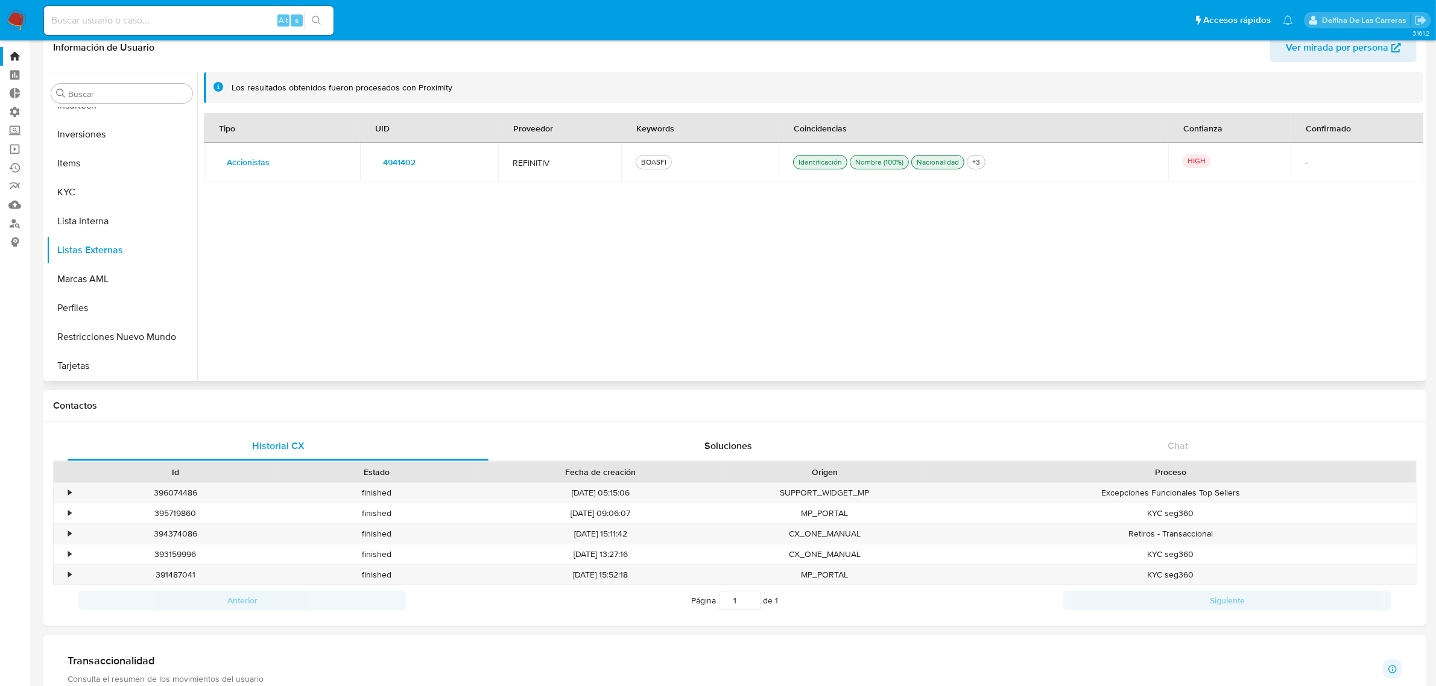
scroll to position [0, 0]
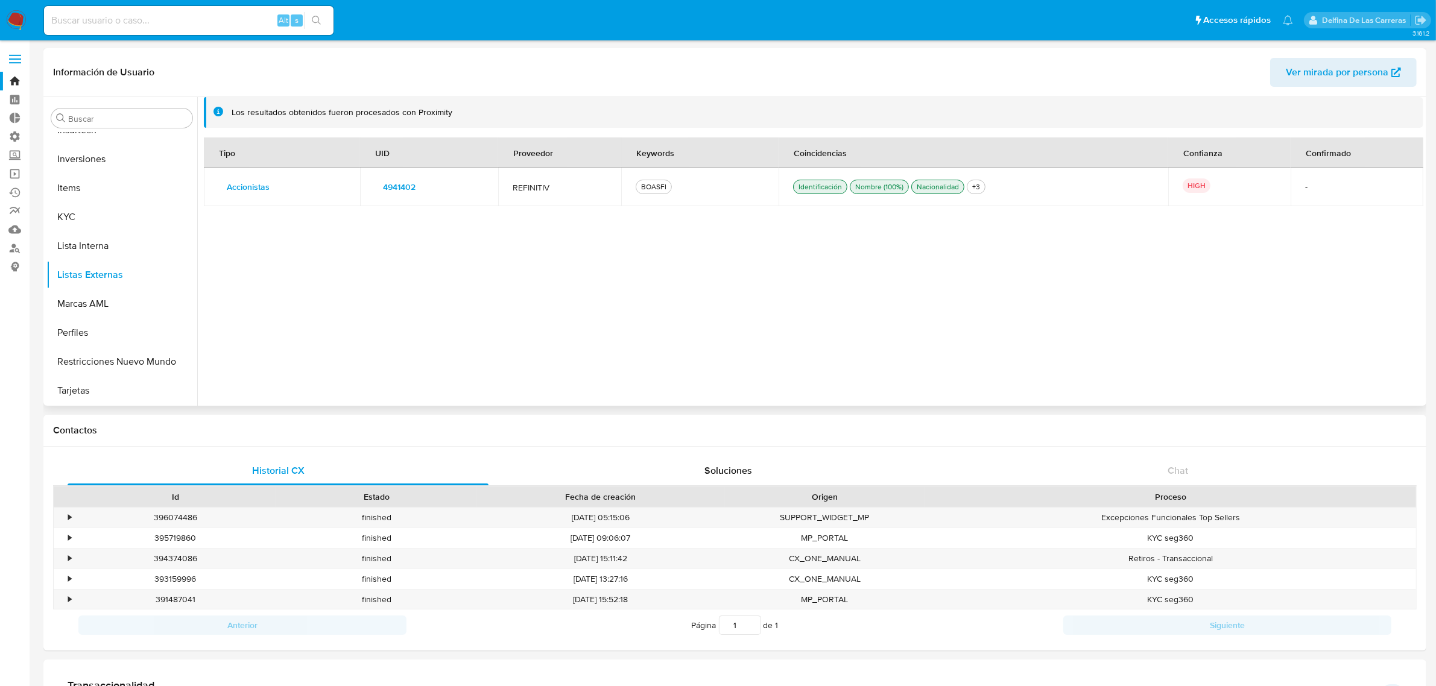
click at [656, 189] on div "BOASFI" at bounding box center [654, 187] width 30 height 11
click at [703, 273] on div "Tipo UID Proveedor Keywords Coincidencias Confianza Confirmado Accionistas Deta…" at bounding box center [814, 265] width 1220 height 255
drag, startPoint x: 255, startPoint y: 253, endPoint x: 100, endPoint y: 261, distance: 154.6
drag, startPoint x: 460, startPoint y: 195, endPoint x: 416, endPoint y: 205, distance: 44.6
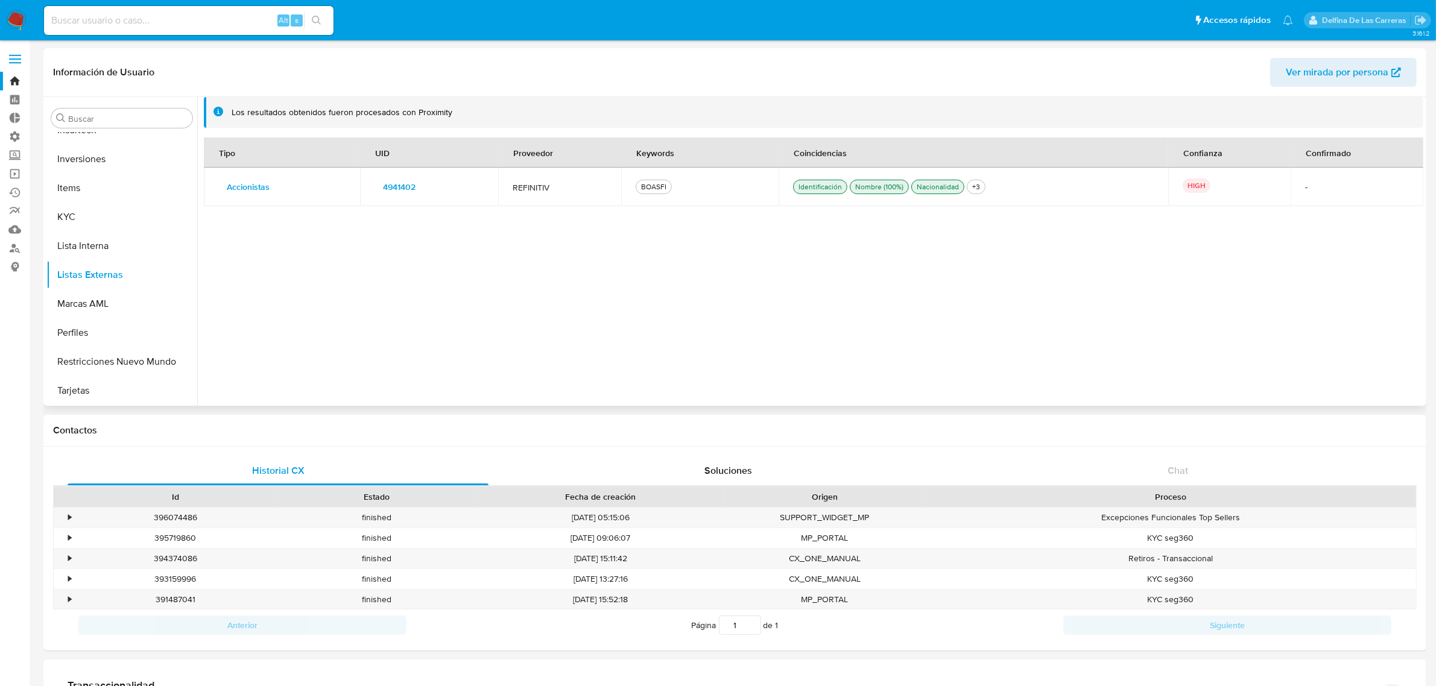
click at [459, 196] on div "4941402" at bounding box center [429, 186] width 109 height 19
click at [243, 190] on span "Accionistas" at bounding box center [248, 187] width 43 height 17
drag, startPoint x: 261, startPoint y: 255, endPoint x: 141, endPoint y: 253, distance: 120.7
click at [369, 228] on div "Tipo UID Proveedor Keywords Coincidencias Confianza Confirmado Accionistas Deta…" at bounding box center [814, 265] width 1220 height 255
click at [772, 288] on div "Tipo UID Proveedor Keywords Coincidencias Confianza Confirmado Accionistas Deta…" at bounding box center [814, 265] width 1220 height 255
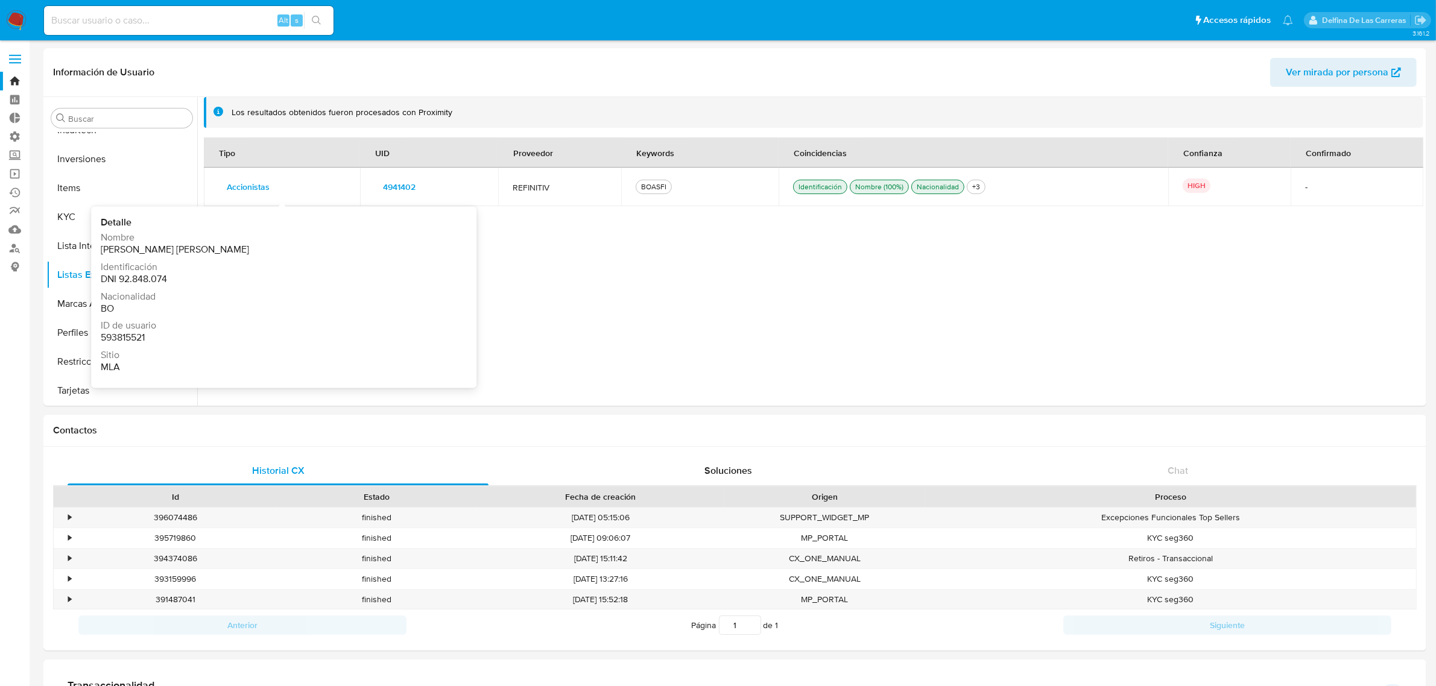
drag, startPoint x: 271, startPoint y: 251, endPoint x: 103, endPoint y: 253, distance: 168.3
click at [103, 253] on div "Nombre Mery Natividad Saravia Rodriguez" at bounding box center [279, 244] width 357 height 25
copy span "Mery Natividad Saravia Rodriguez"
drag, startPoint x: 246, startPoint y: 263, endPoint x: 116, endPoint y: 252, distance: 130.2
click at [116, 252] on div "Nombre Mery Natividad Saravia Rodriguez Identificación DNI 92.848.074 Nacionali…" at bounding box center [279, 305] width 357 height 147
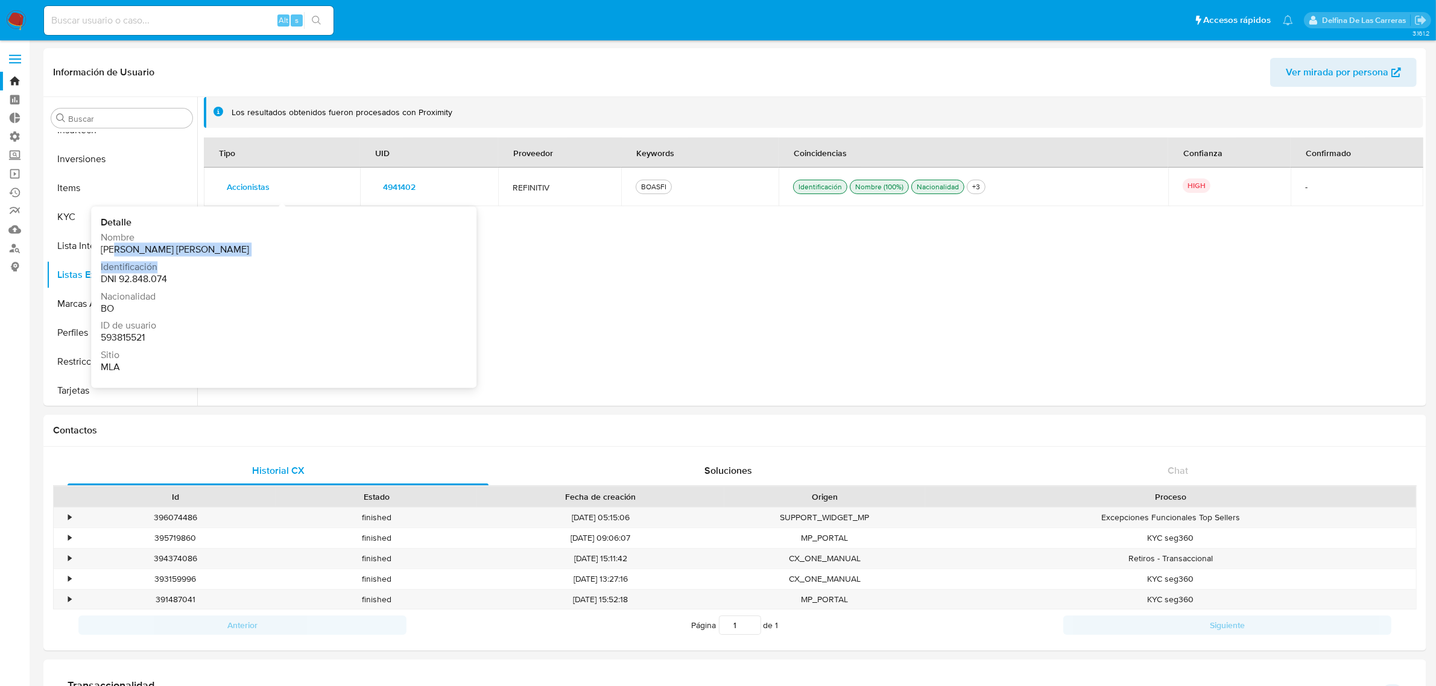
click at [249, 266] on span "Identificación" at bounding box center [278, 267] width 354 height 12
click at [306, 277] on div "Identificación DNI 92.848.074" at bounding box center [279, 273] width 357 height 25
drag, startPoint x: 276, startPoint y: 244, endPoint x: 103, endPoint y: 250, distance: 173.2
click at [103, 250] on div "Nombre Mery Natividad Saravia Rodriguez" at bounding box center [279, 244] width 357 height 25
copy span "Mery Natividad Saravia Rodriguez"
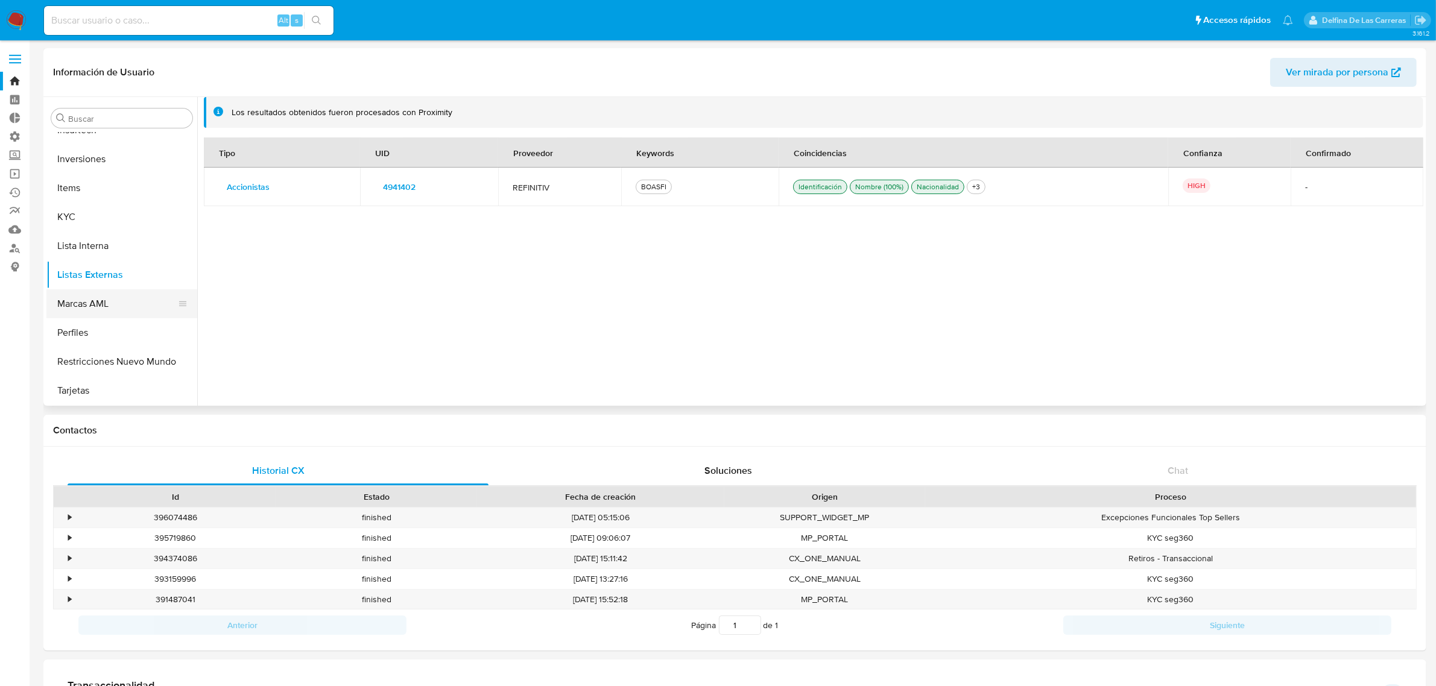
scroll to position [474, 0]
click at [116, 144] on button "Historial Casos" at bounding box center [116, 136] width 141 height 29
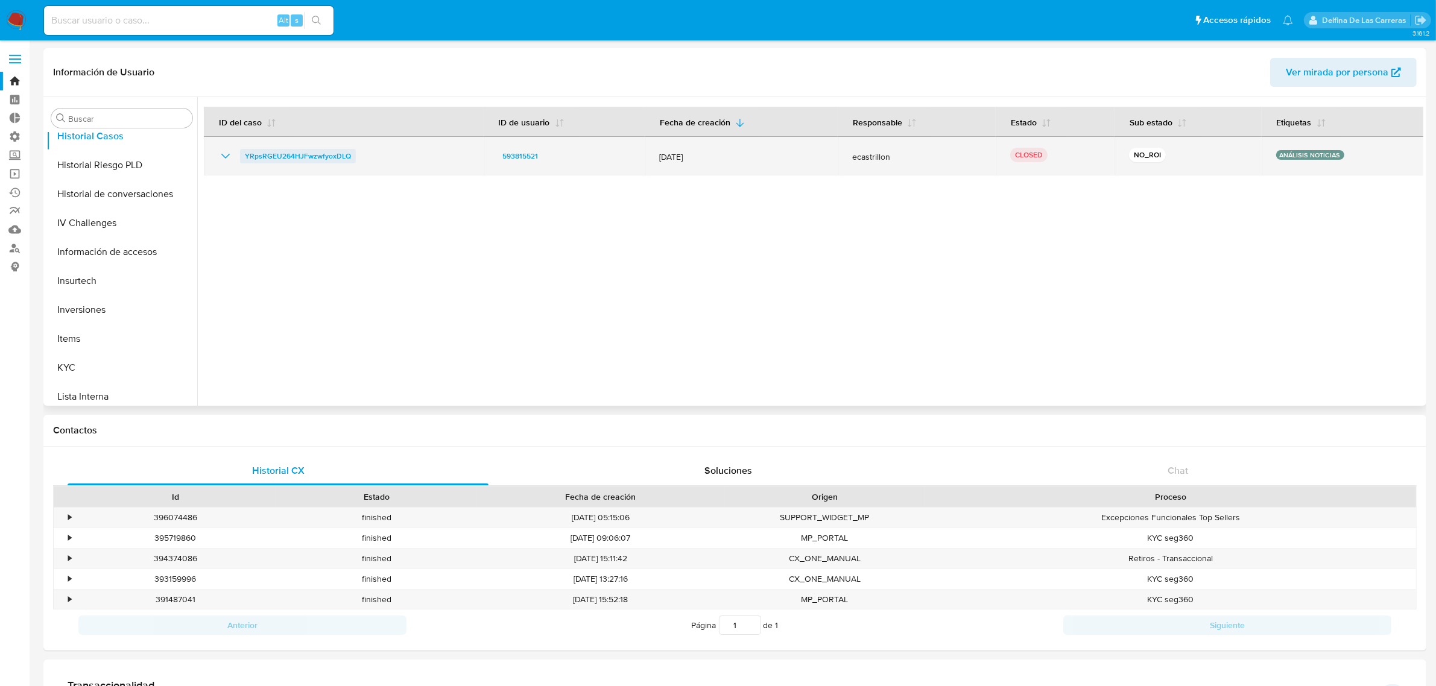
click at [264, 153] on span "YRpsRGEU264HJFwzwfyoxDLQ" at bounding box center [298, 156] width 106 height 14
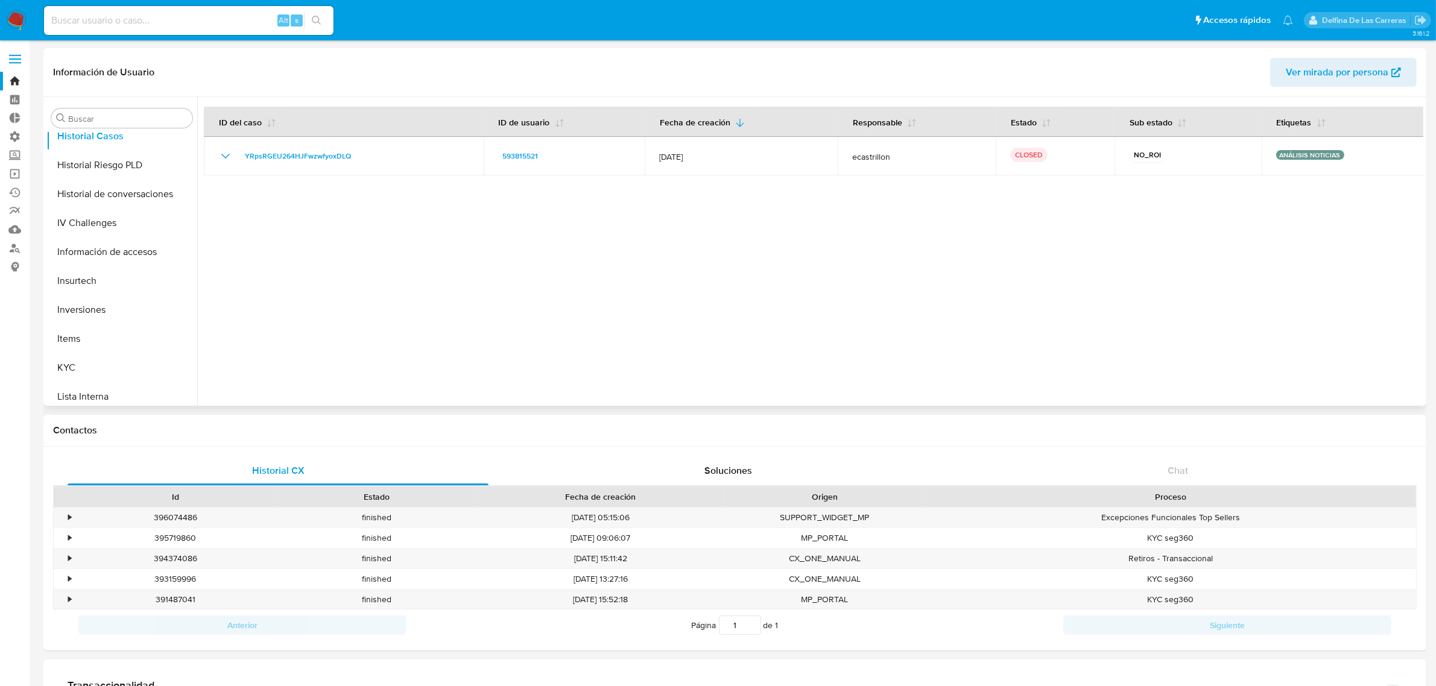
drag, startPoint x: 800, startPoint y: 251, endPoint x: 788, endPoint y: 249, distance: 11.7
click at [793, 250] on div at bounding box center [810, 251] width 1226 height 309
click at [92, 282] on button "Listas Externas" at bounding box center [116, 275] width 141 height 29
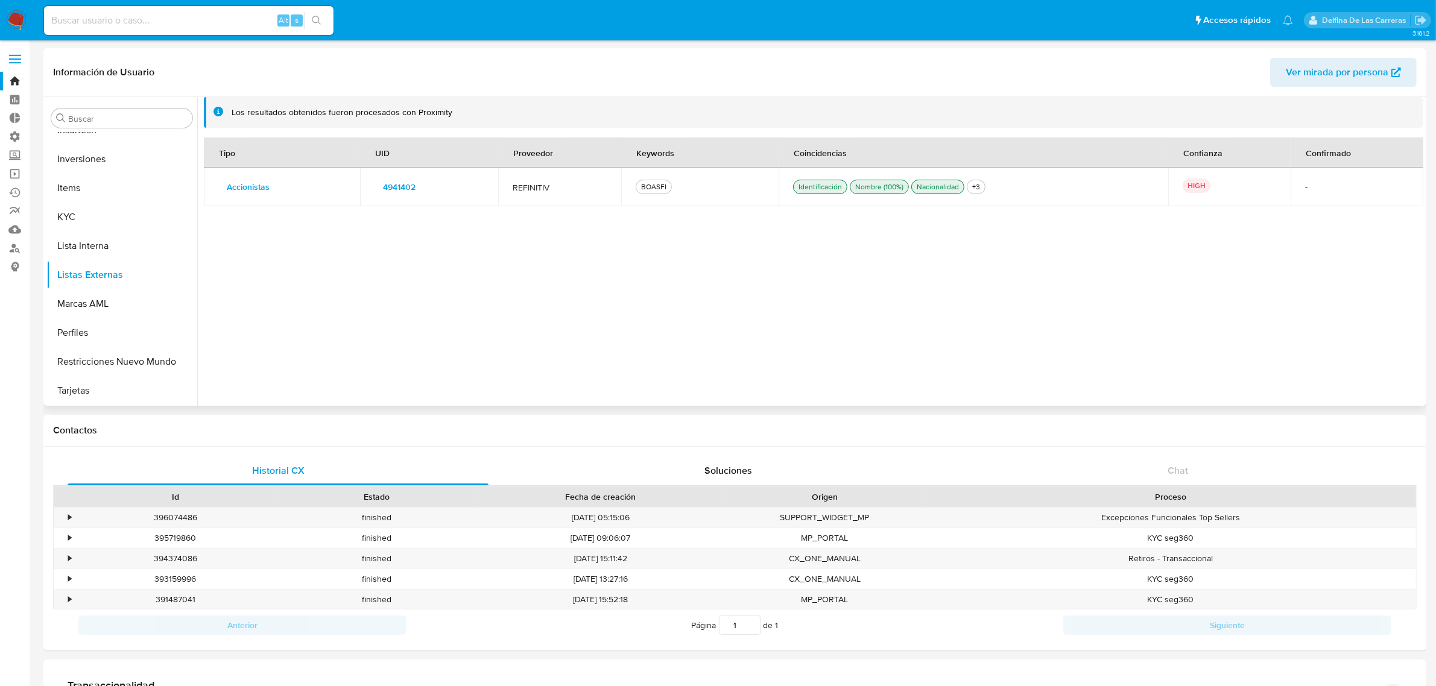
drag, startPoint x: 697, startPoint y: 190, endPoint x: 626, endPoint y: 175, distance: 72.8
click at [626, 175] on td "BOASFI" at bounding box center [699, 187] width 157 height 39
click at [239, 188] on span "Accionistas" at bounding box center [248, 187] width 43 height 17
click at [415, 188] on button "4941402" at bounding box center [399, 186] width 49 height 19
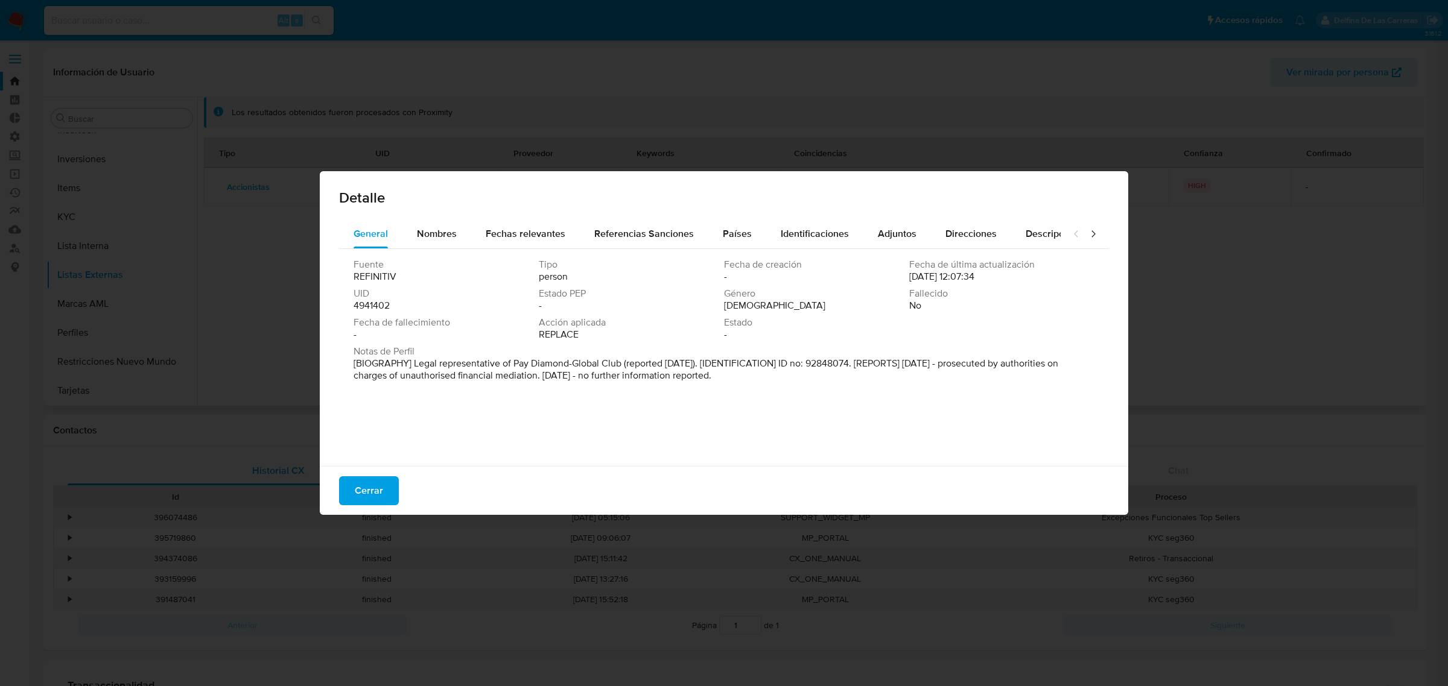
drag, startPoint x: 412, startPoint y: 368, endPoint x: 743, endPoint y: 381, distance: 330.8
click at [743, 381] on p "[BIOGRAPHY] Legal representative of Pay Diamond-Global Club (reported Aug 2017)…" at bounding box center [722, 370] width 738 height 24
click at [599, 375] on p "[BIOGRAPHY] Legal representative of Pay Diamond-Global Club (reported Aug 2017)…" at bounding box center [722, 370] width 738 height 24
drag, startPoint x: 454, startPoint y: 370, endPoint x: 513, endPoint y: 365, distance: 59.3
click at [510, 365] on p "[BIOGRAPHY] Legal representative of Pay Diamond-Global Club (reported Aug 2017)…" at bounding box center [722, 370] width 738 height 24
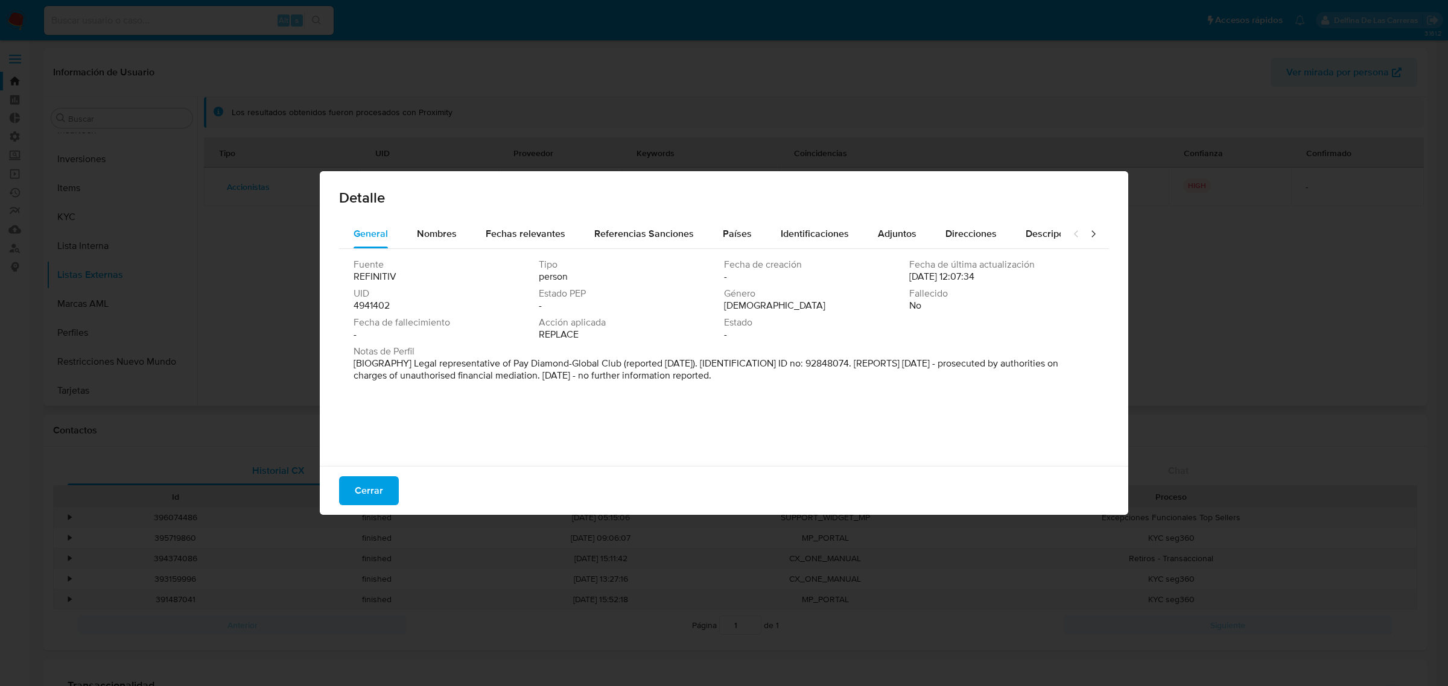
click at [580, 360] on p "[BIOGRAPHY] Legal representative of Pay Diamond-Global Club (reported Aug 2017)…" at bounding box center [722, 370] width 738 height 24
click at [1087, 230] on icon at bounding box center [1093, 234] width 12 height 12
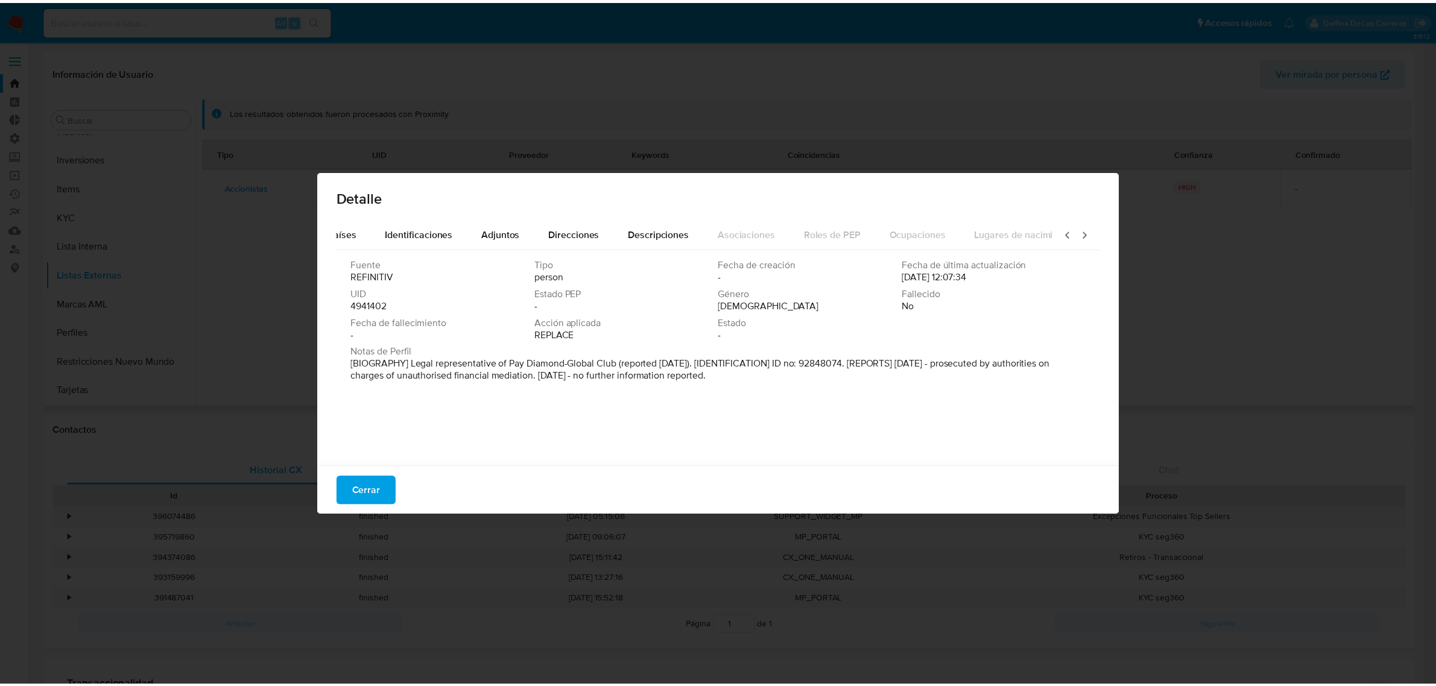
scroll to position [0, 429]
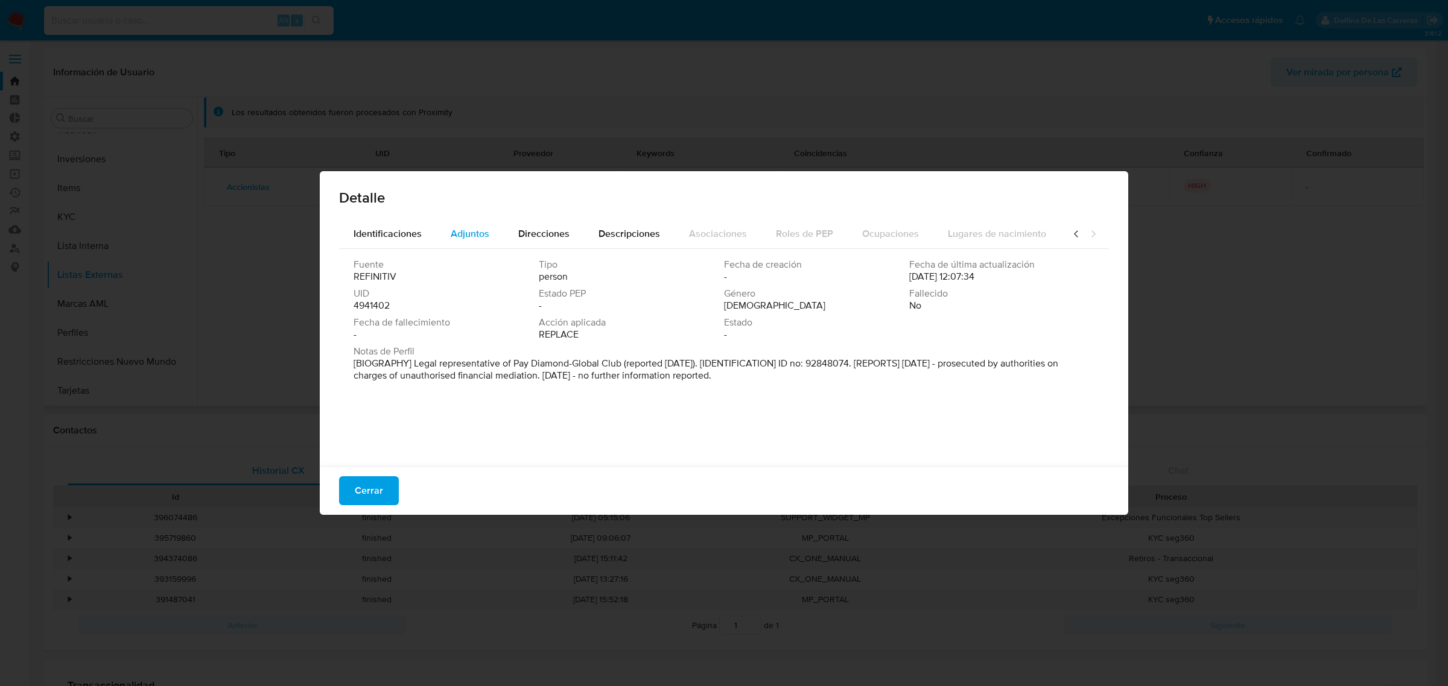
click at [480, 239] on span "Adjuntos" at bounding box center [470, 234] width 39 height 14
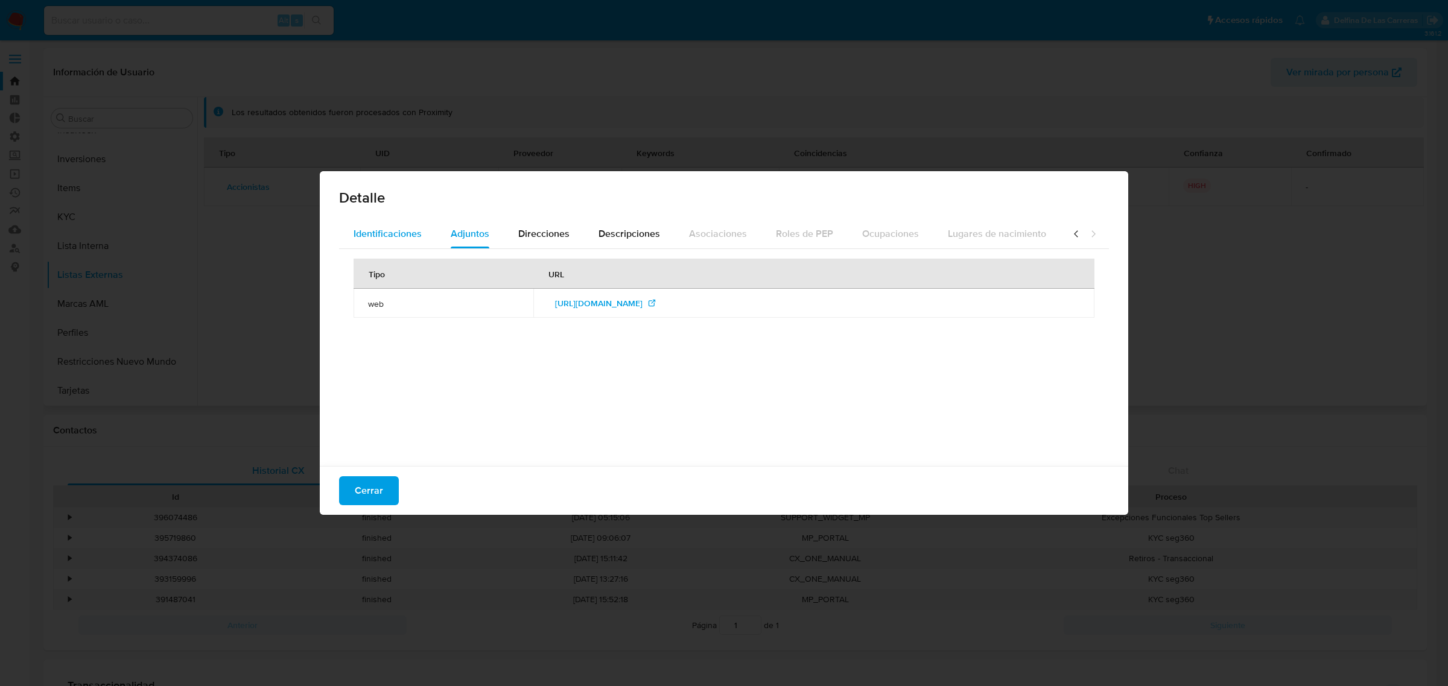
click at [385, 227] on span "Identificaciones" at bounding box center [387, 234] width 68 height 14
click at [458, 224] on div "Adjuntos" at bounding box center [470, 234] width 39 height 29
click at [353, 234] on span "Identificaciones" at bounding box center [387, 234] width 68 height 14
click at [623, 215] on div "Detalle" at bounding box center [724, 195] width 808 height 48
click at [619, 228] on span "Descripciones" at bounding box center [629, 234] width 62 height 14
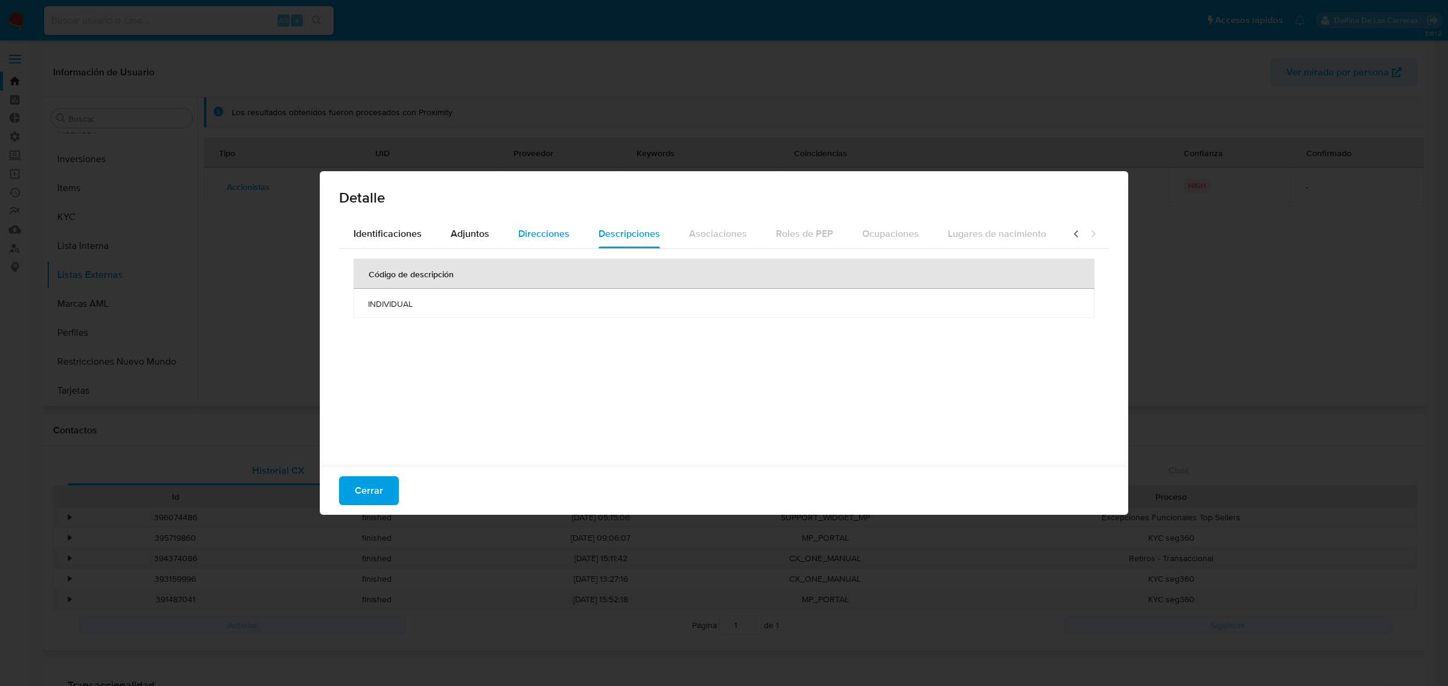
click at [541, 235] on span "Direcciones" at bounding box center [543, 234] width 51 height 14
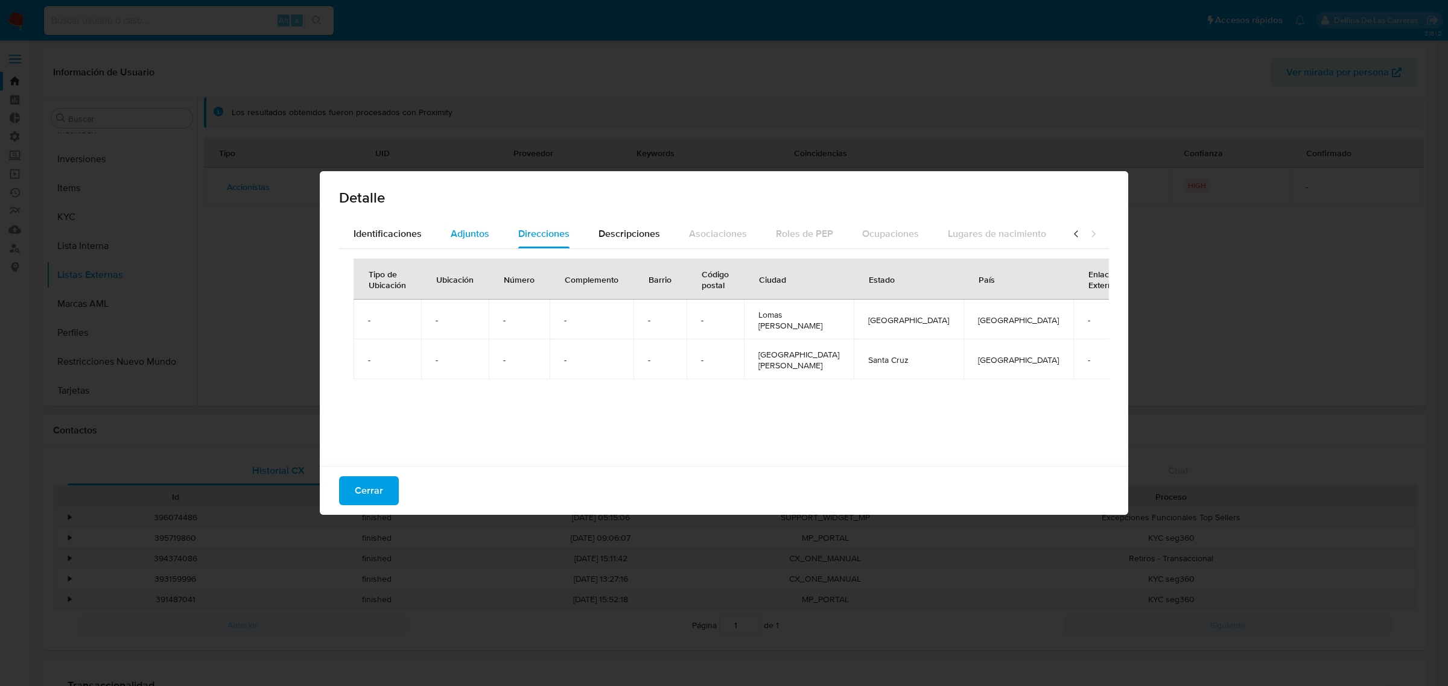
click at [451, 230] on span "Adjuntos" at bounding box center [470, 234] width 39 height 14
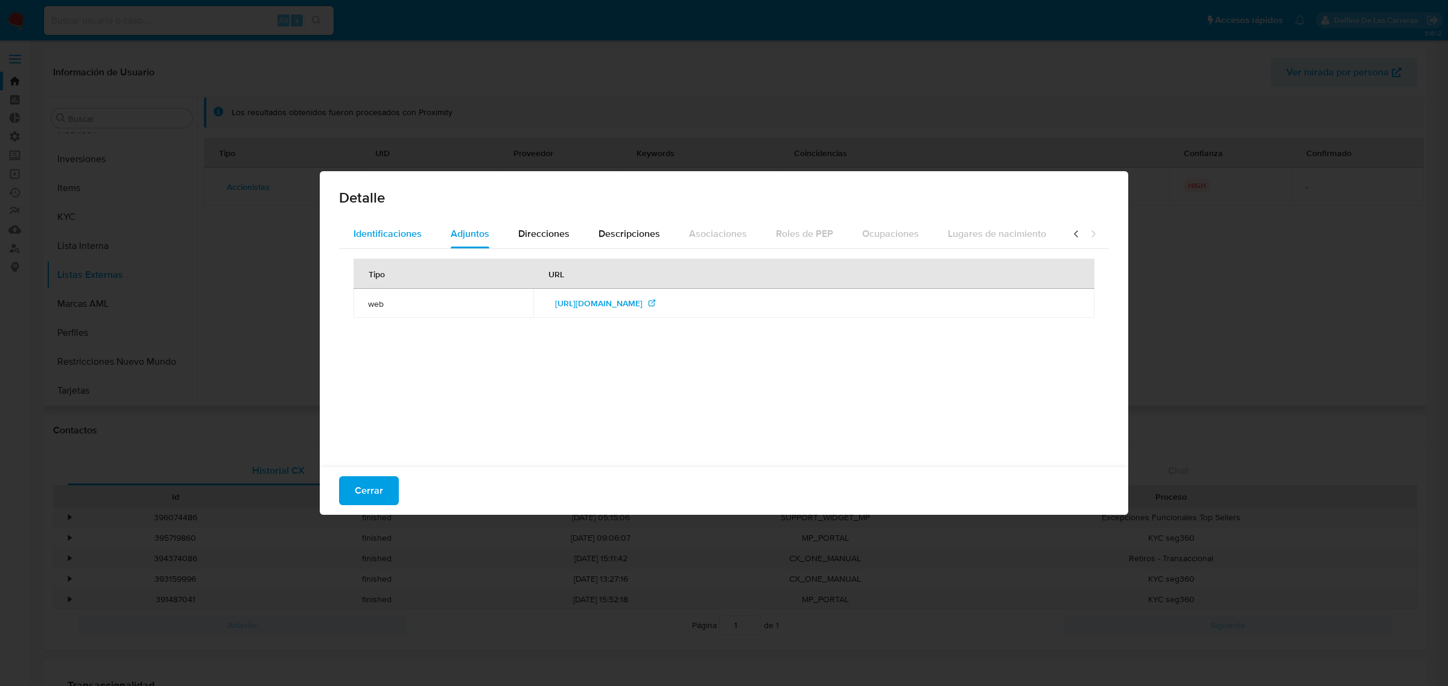
click at [386, 233] on span "Identificaciones" at bounding box center [387, 234] width 68 height 14
click at [369, 484] on span "Cerrar" at bounding box center [369, 491] width 28 height 27
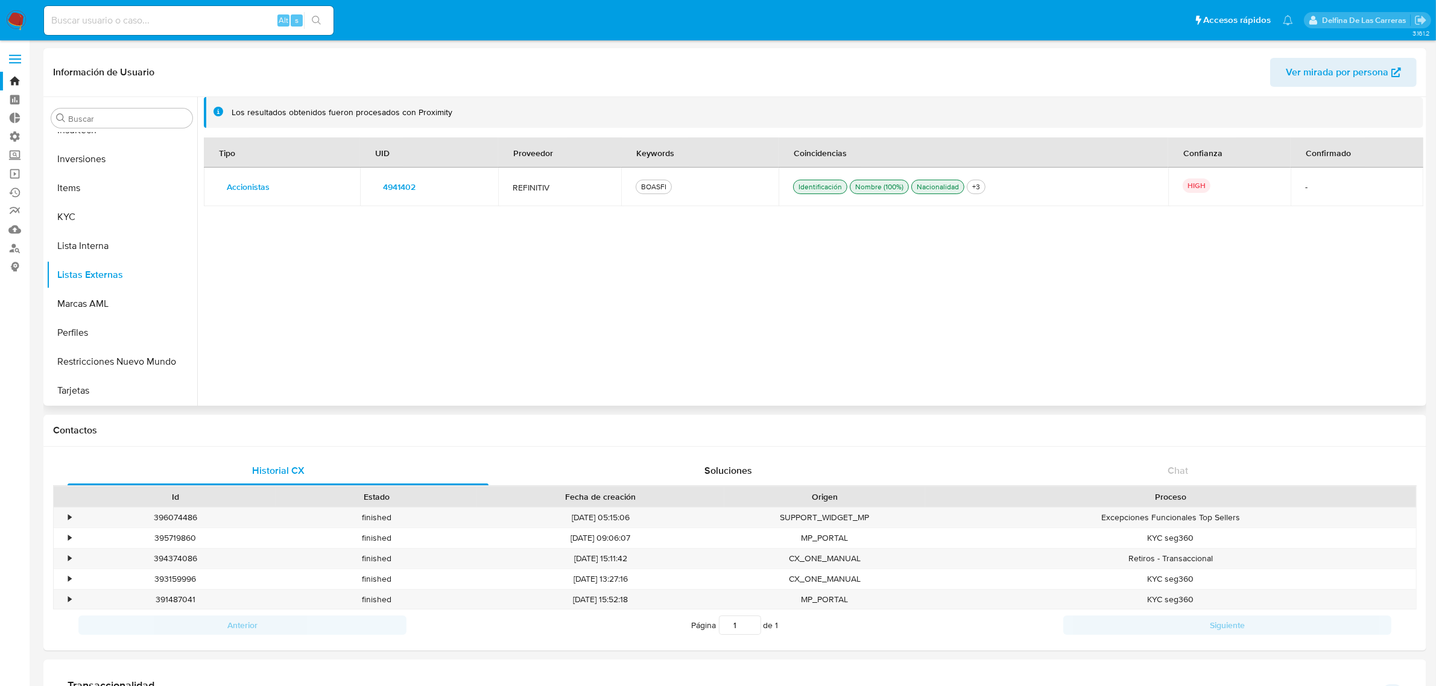
click at [200, 22] on input at bounding box center [189, 21] width 290 height 16
paste input "393838468"
type input "393838468"
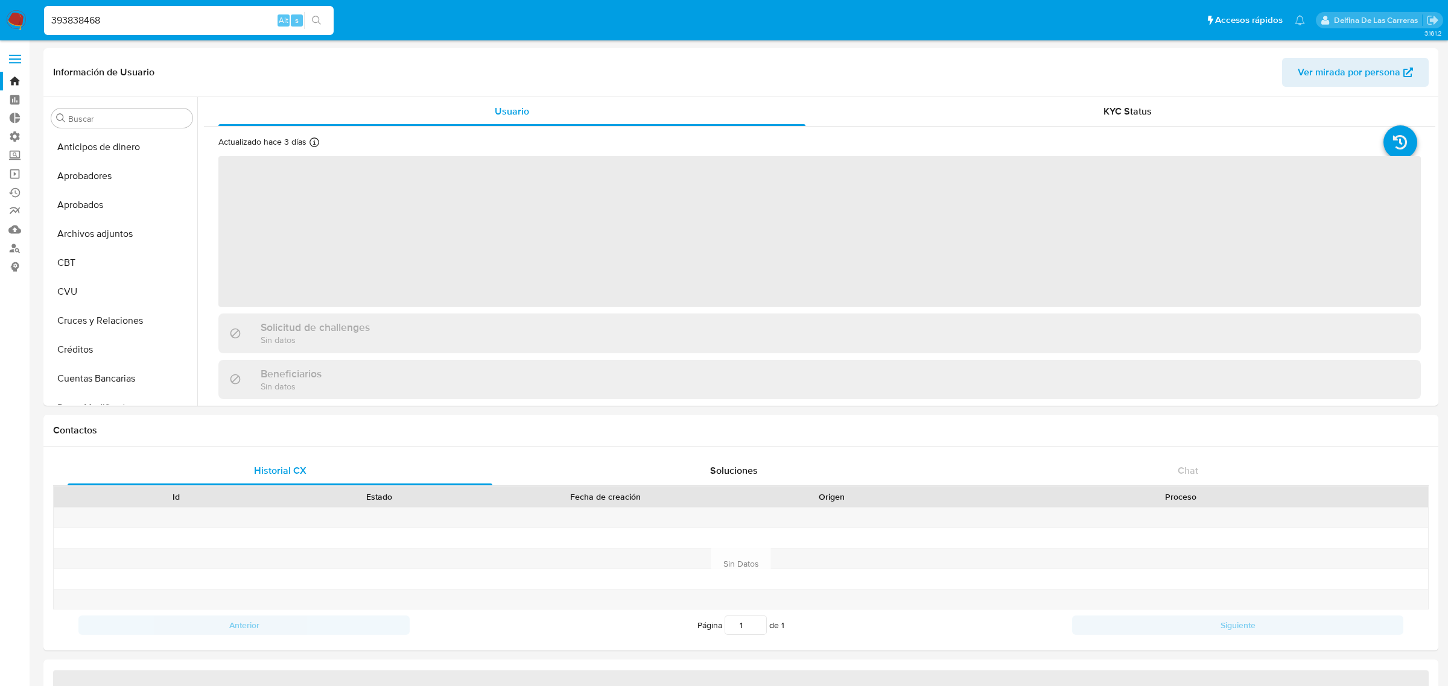
select select "10"
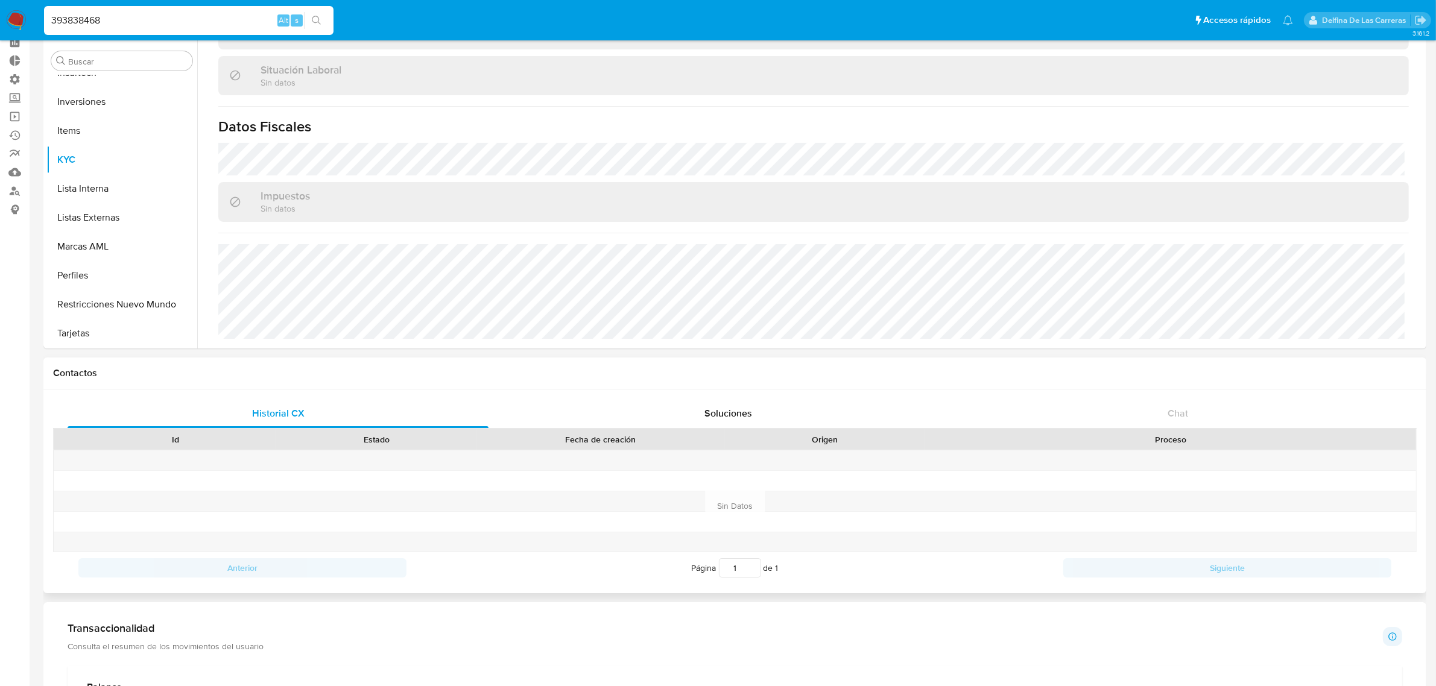
scroll to position [284, 0]
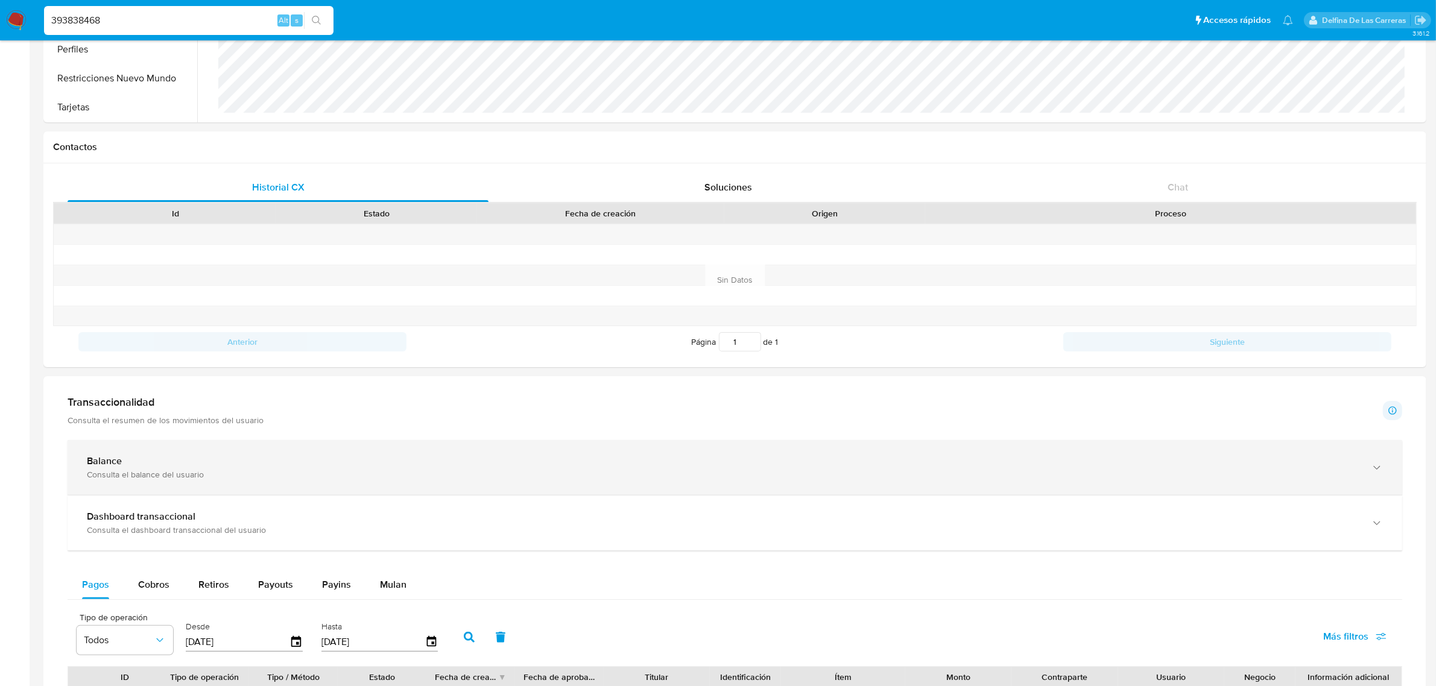
click at [165, 463] on div "Balance" at bounding box center [723, 461] width 1272 height 12
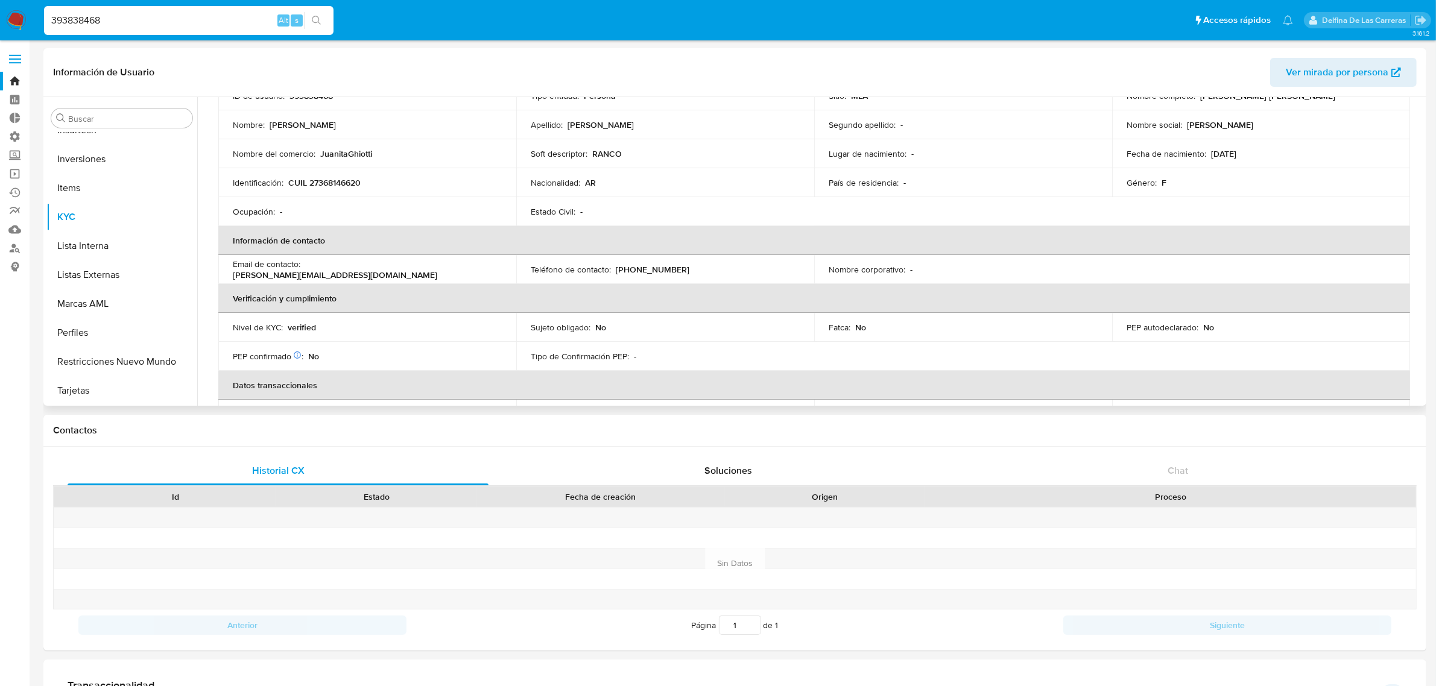
scroll to position [0, 0]
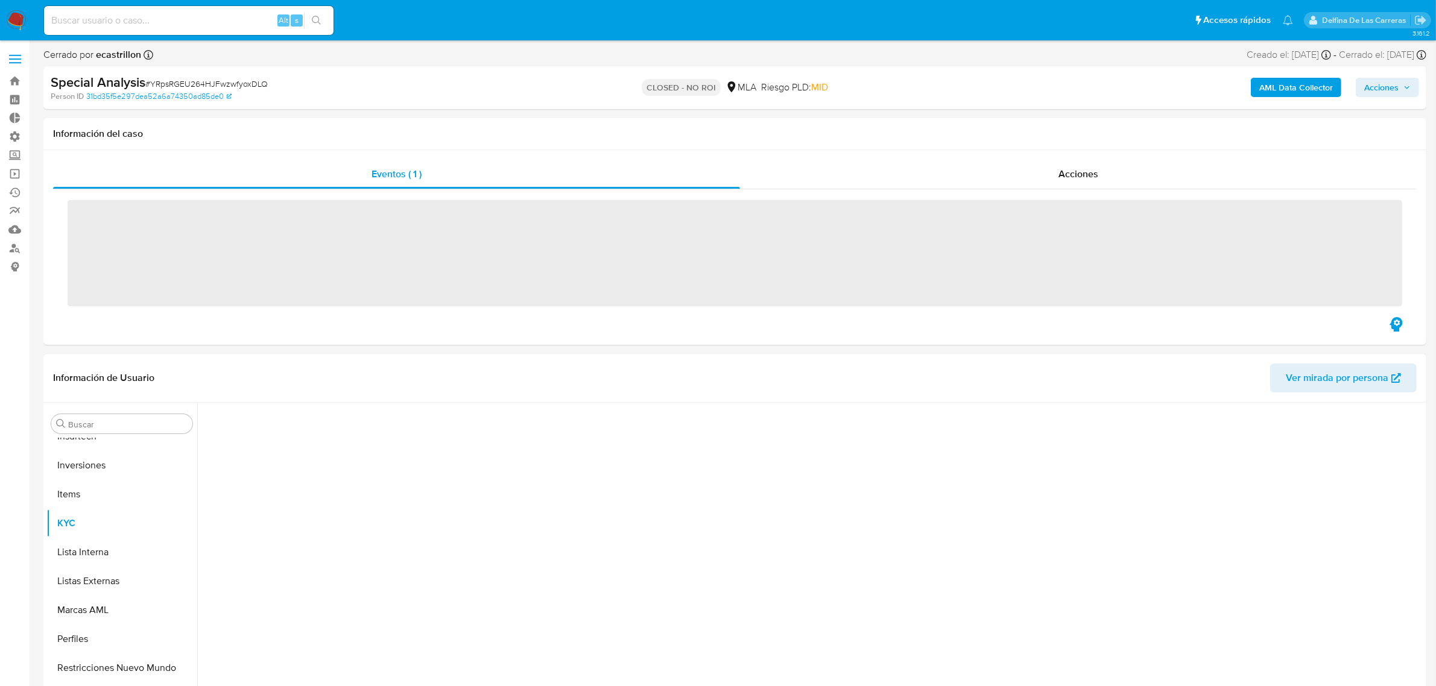
scroll to position [625, 0]
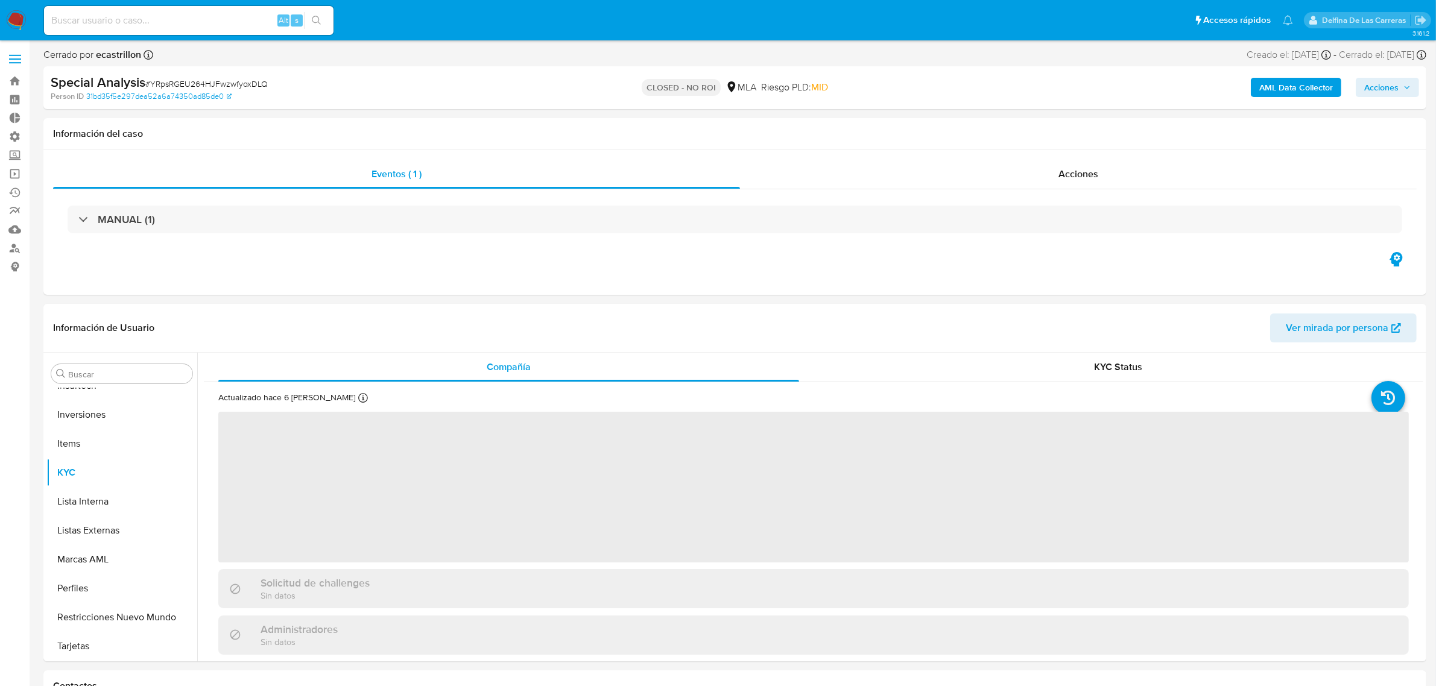
select select "10"
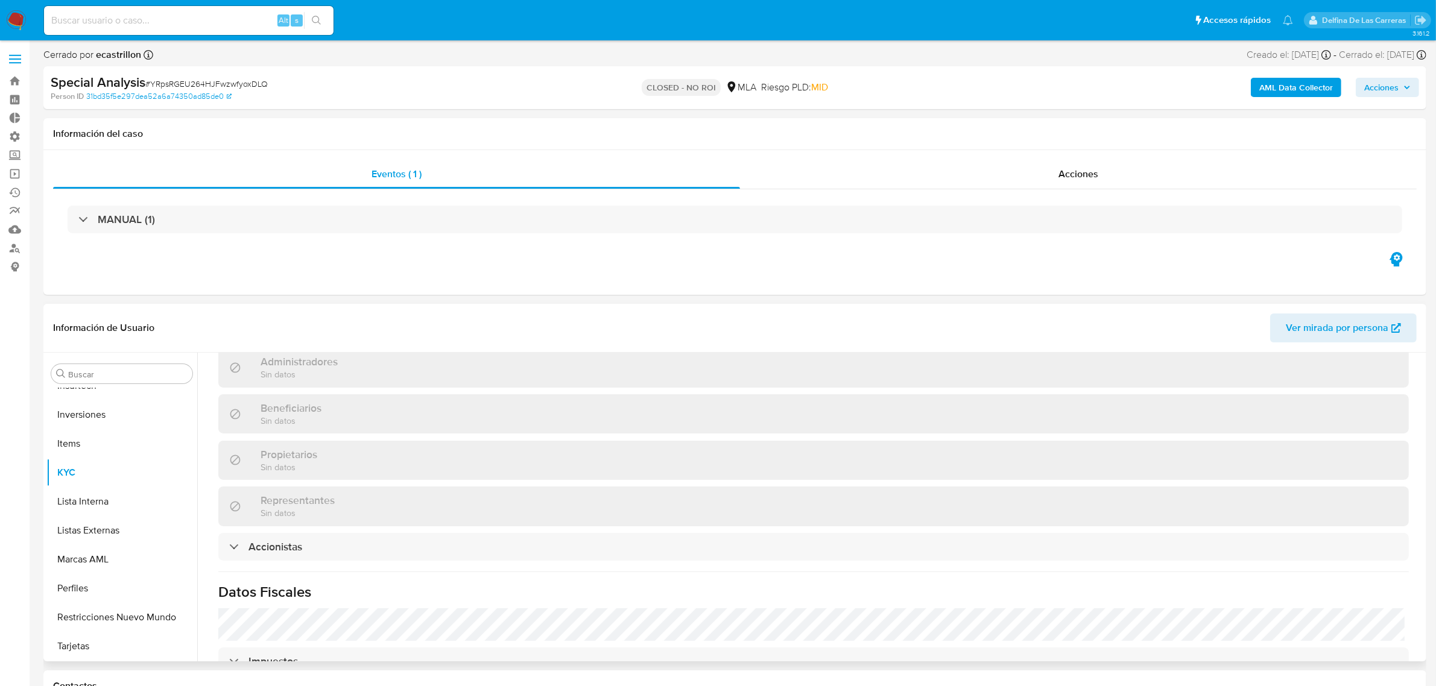
scroll to position [754, 0]
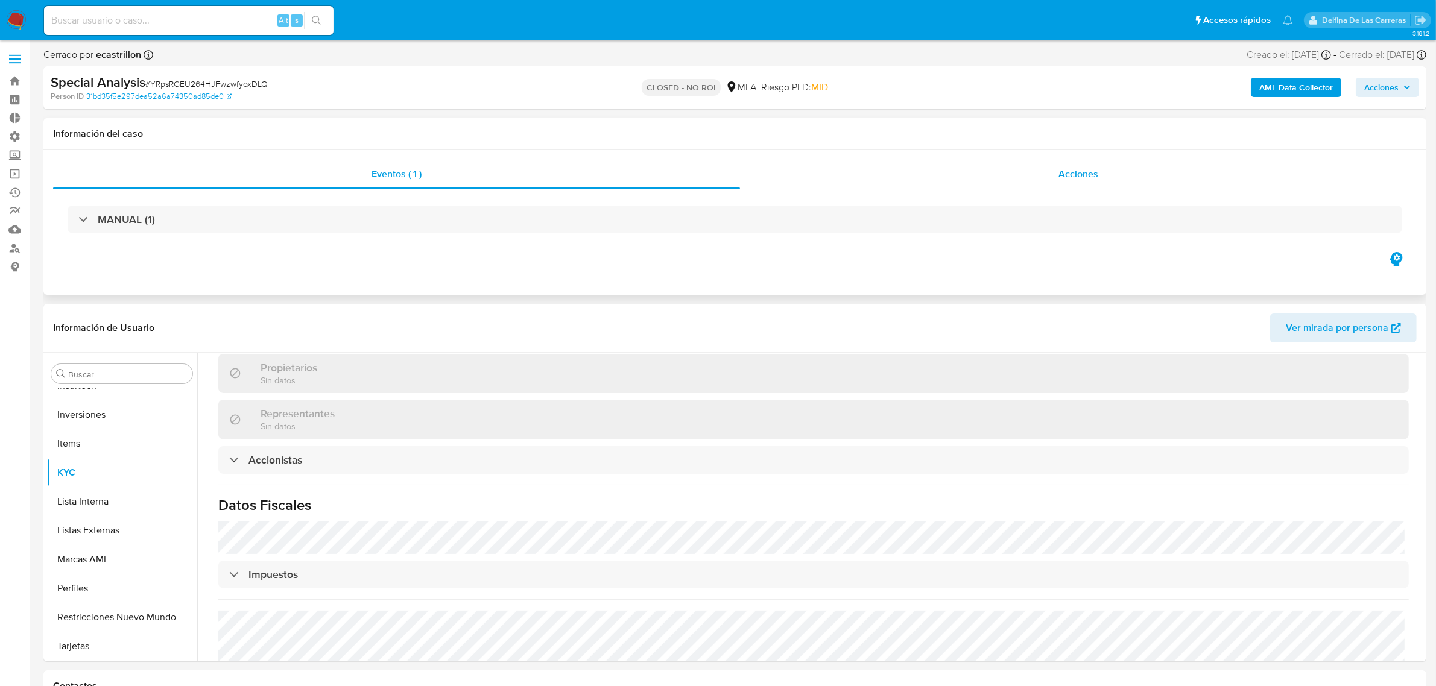
click at [1069, 172] on span "Acciones" at bounding box center [1079, 174] width 40 height 14
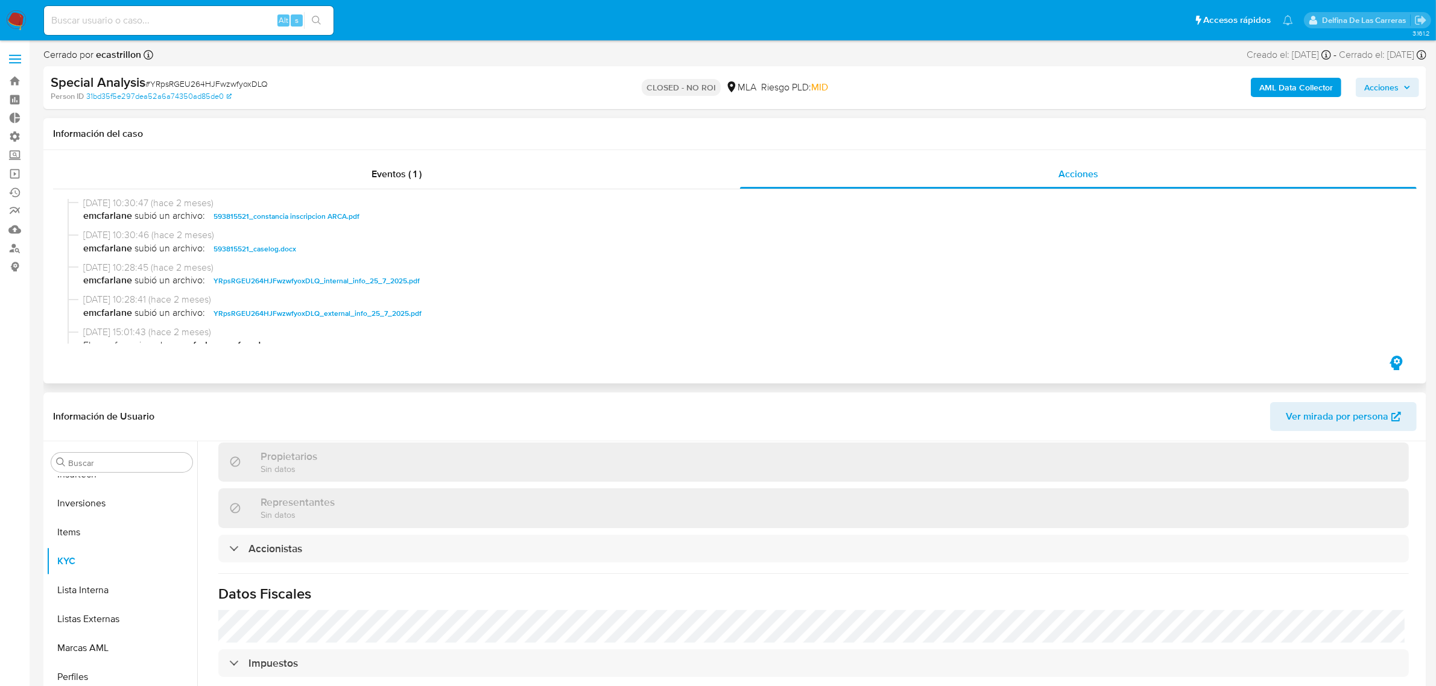
scroll to position [285, 0]
click at [275, 250] on span "593815521_caselog.docx" at bounding box center [255, 249] width 83 height 14
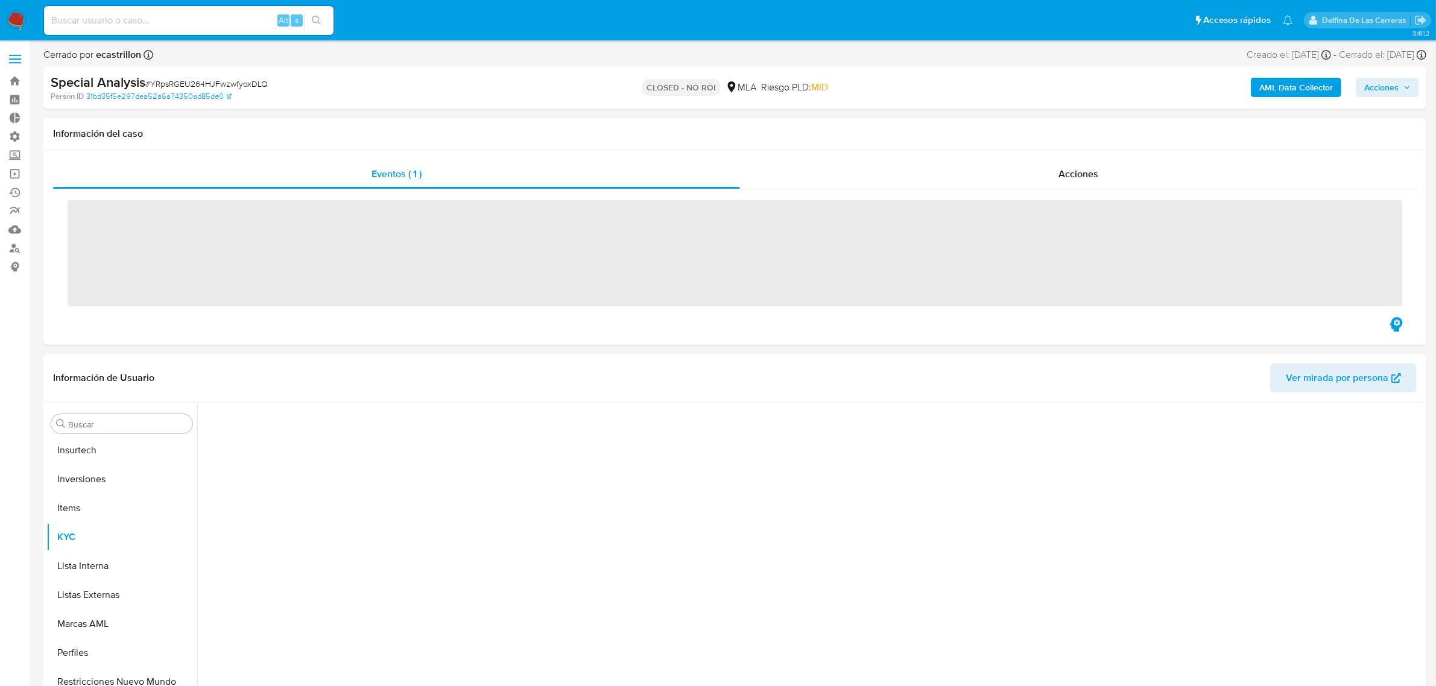
scroll to position [625, 0]
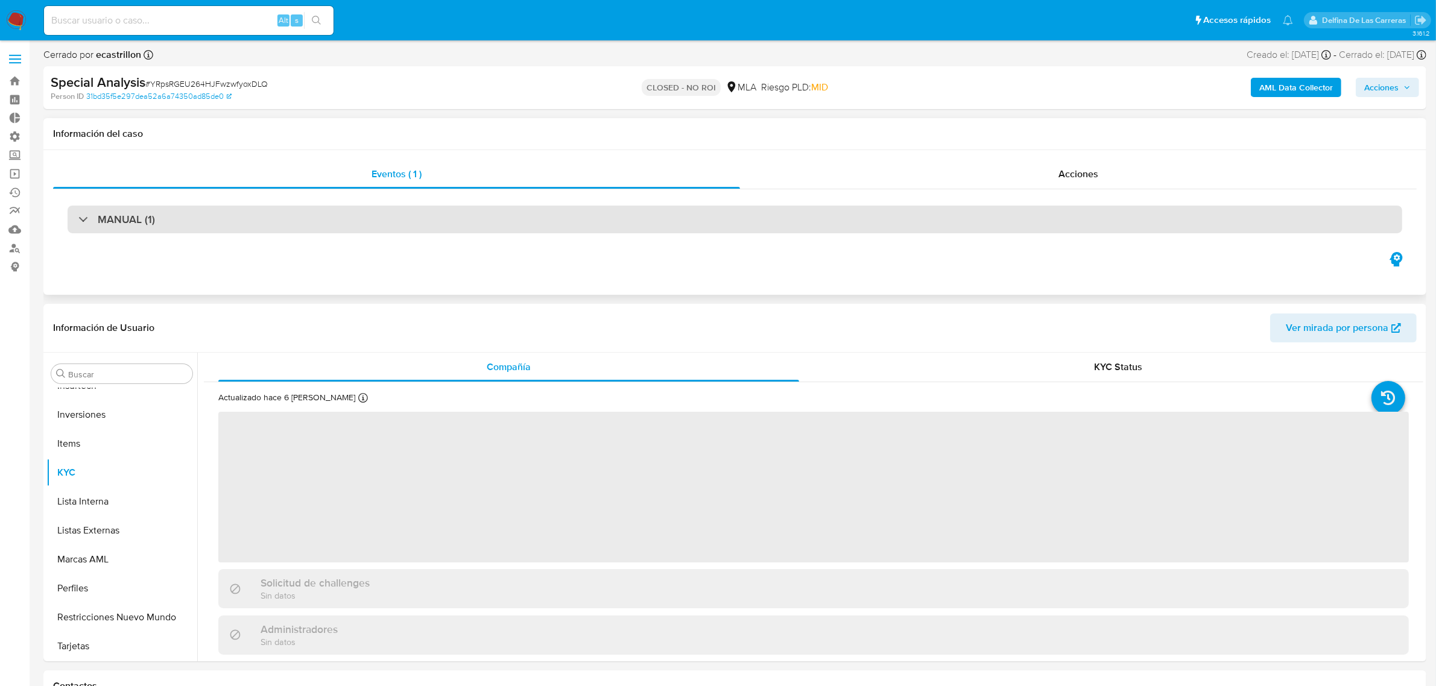
select select "10"
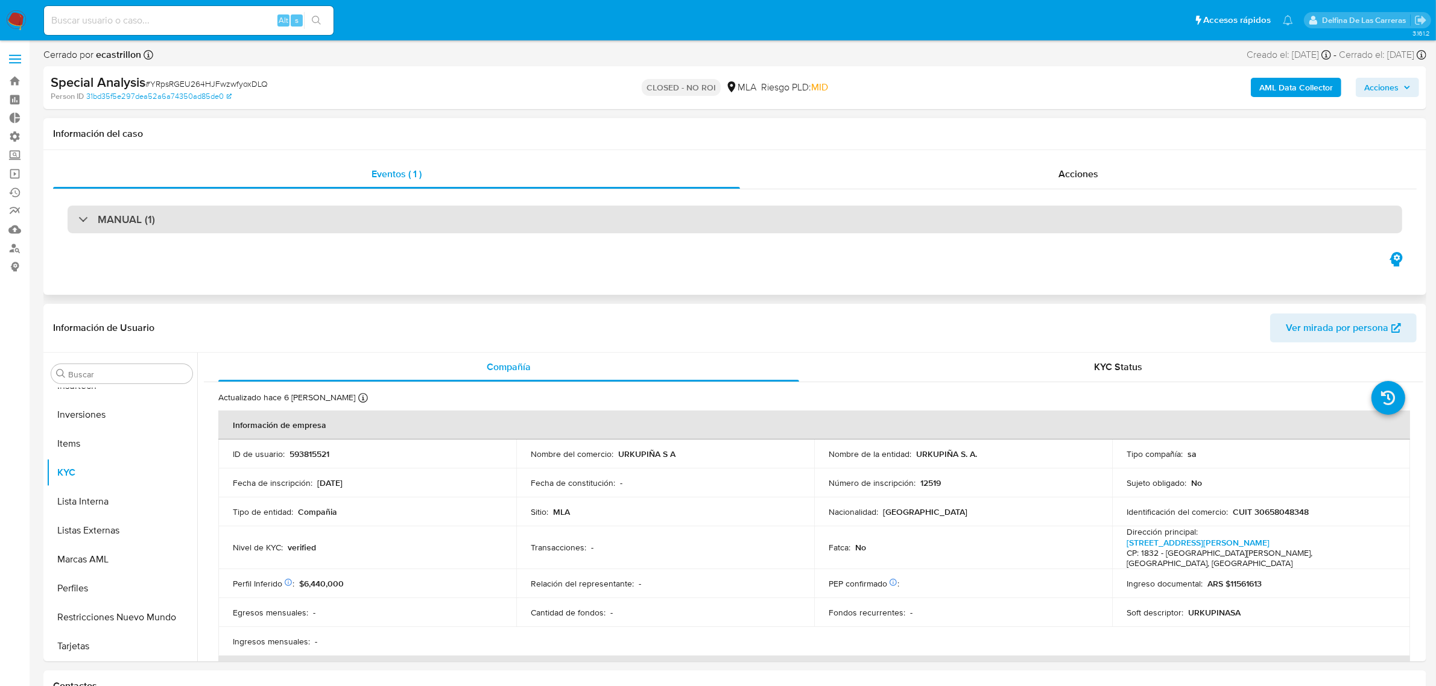
click at [300, 212] on div "MANUAL (1)" at bounding box center [735, 220] width 1335 height 28
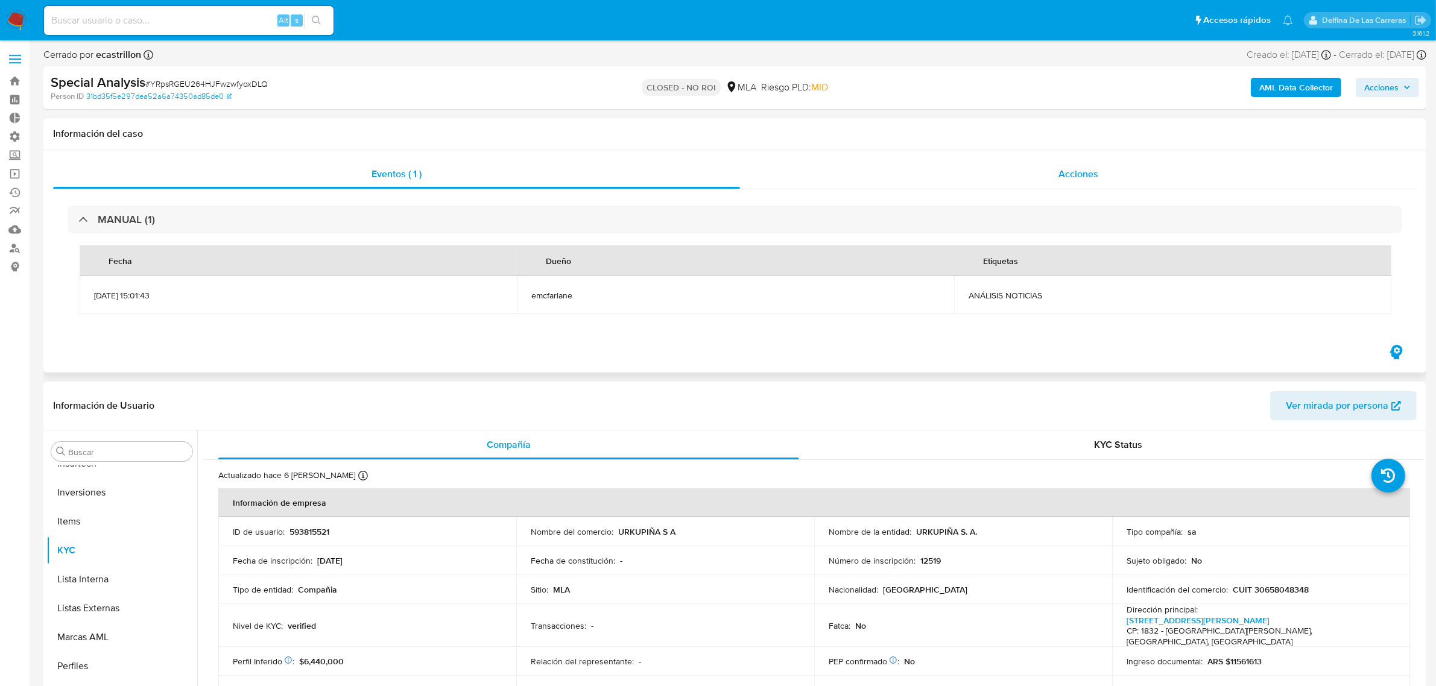
click at [1109, 184] on div "Acciones" at bounding box center [1078, 174] width 677 height 29
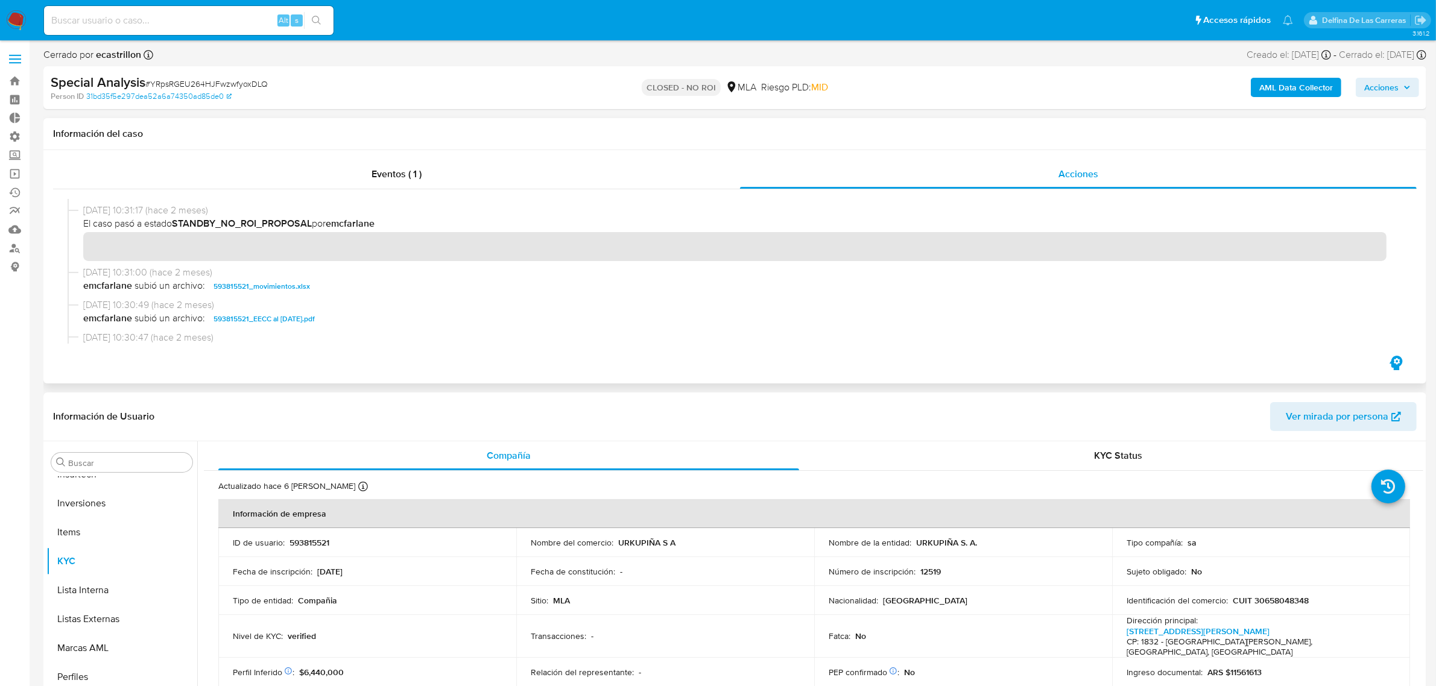
scroll to position [226, 0]
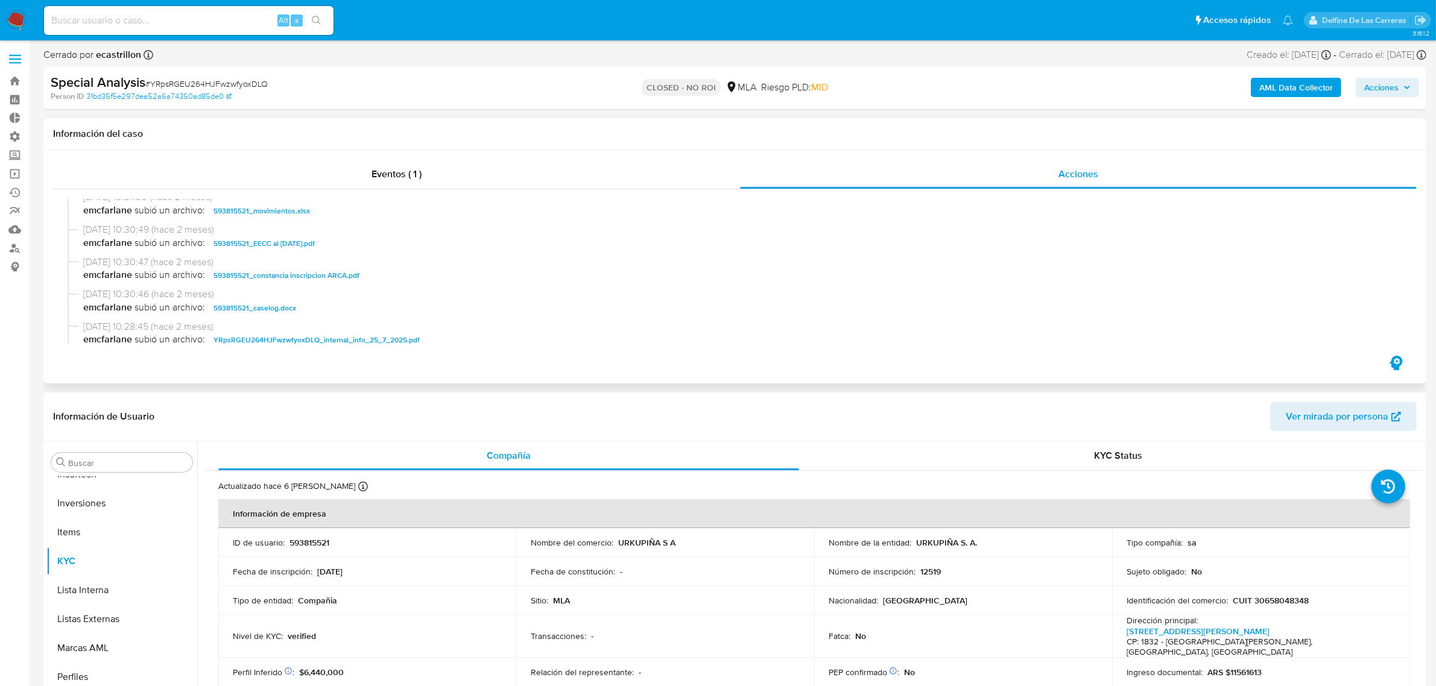
click at [261, 308] on span "593815521_caselog.docx" at bounding box center [255, 308] width 83 height 14
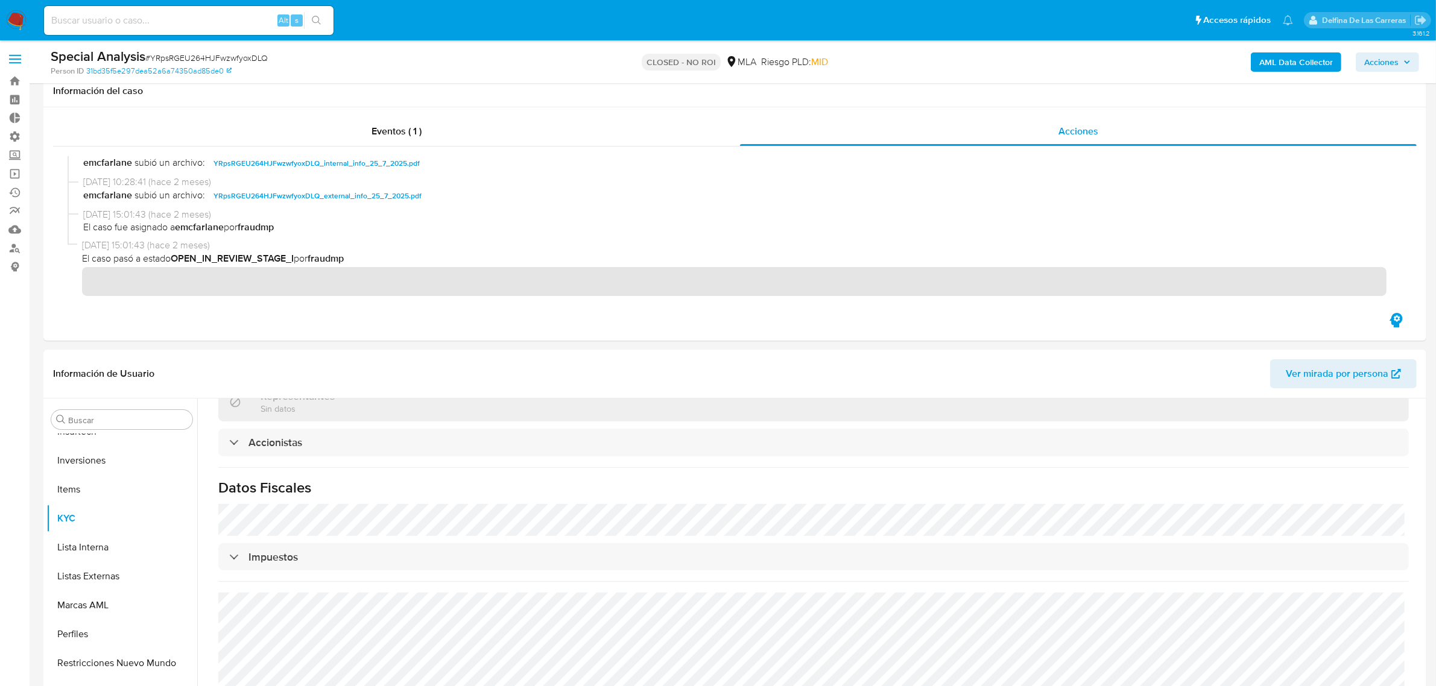
scroll to position [377, 0]
